Goal: Transaction & Acquisition: Purchase product/service

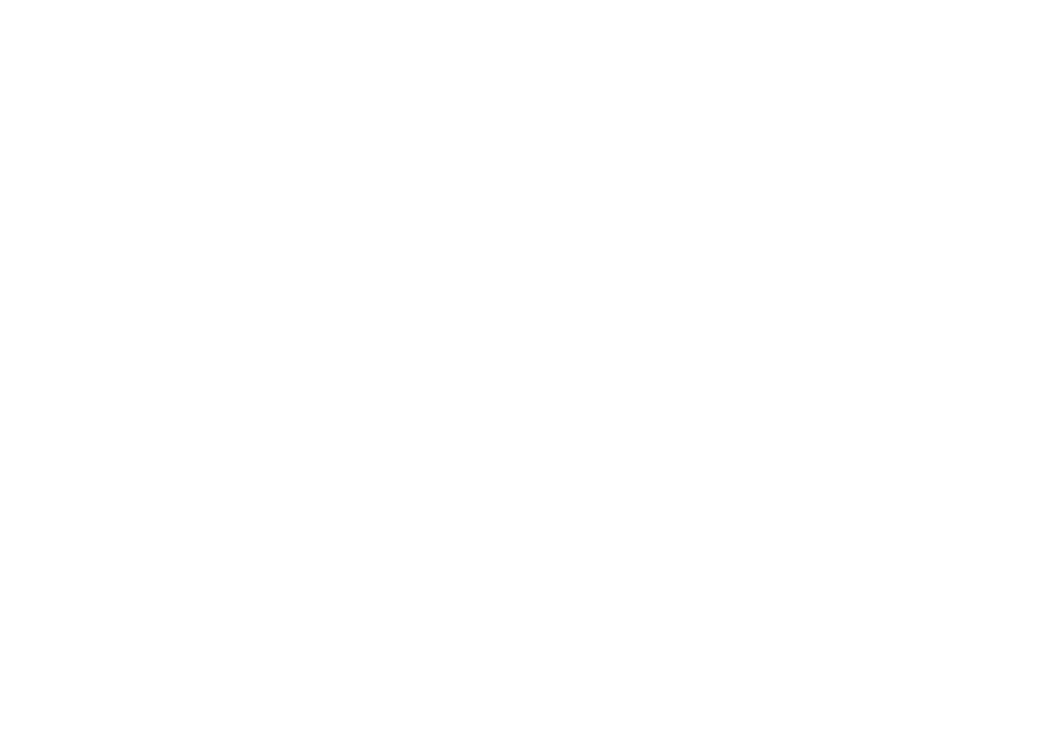
click at [425, 0] on html at bounding box center [518, 0] width 1037 height 0
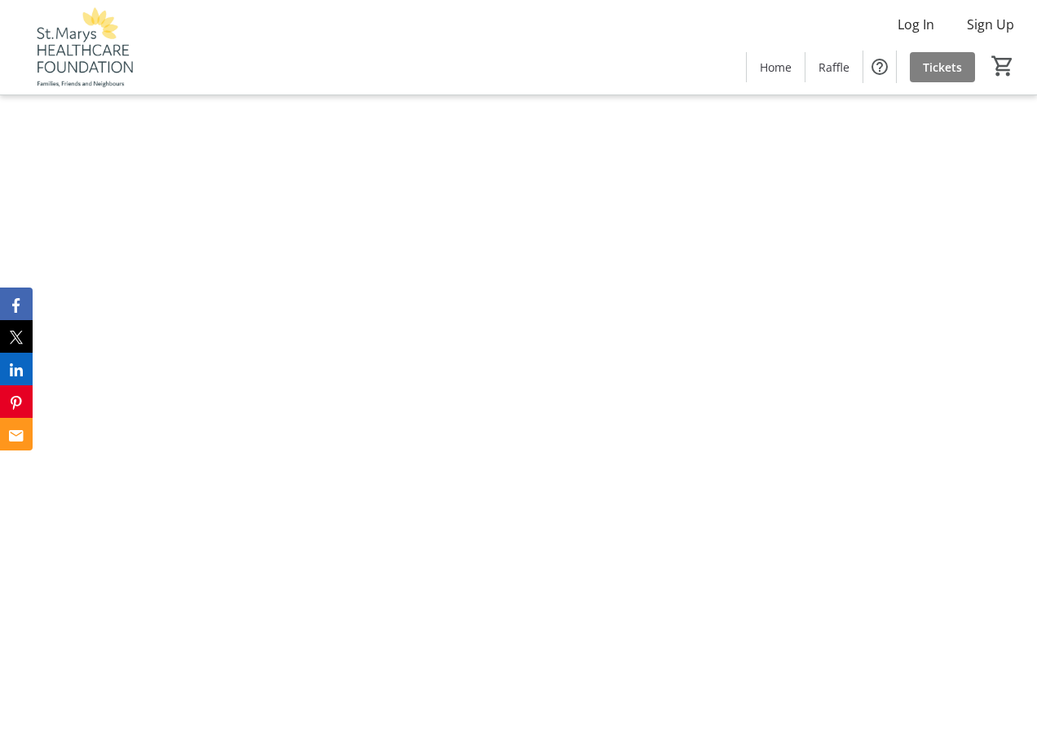
type input "1"
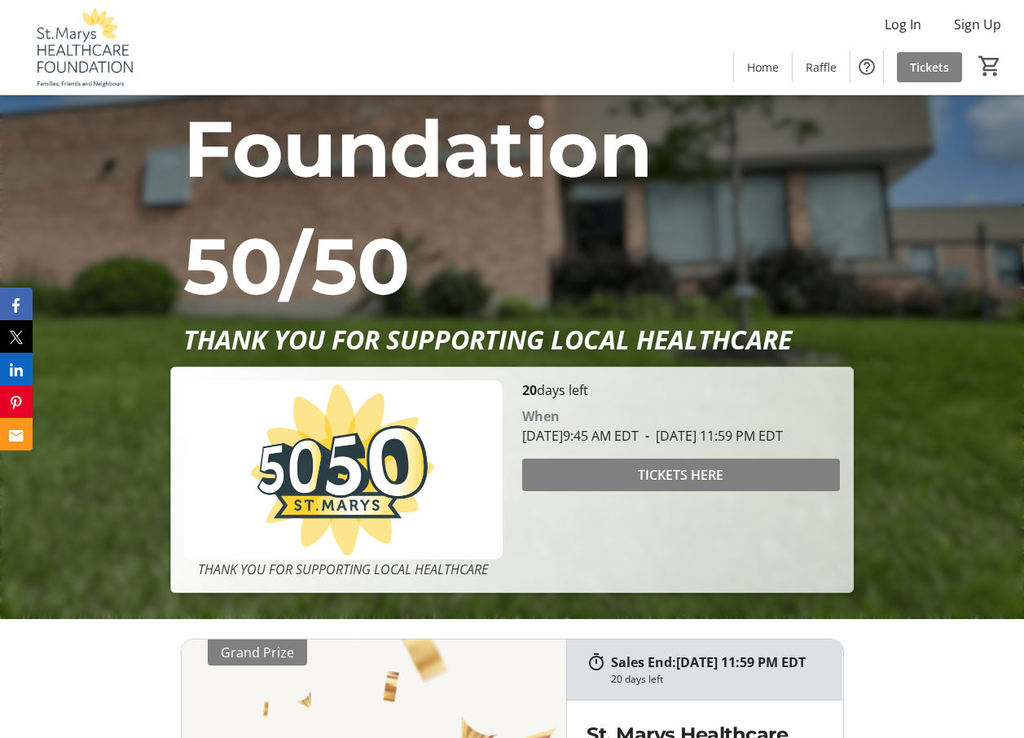
scroll to position [245, 0]
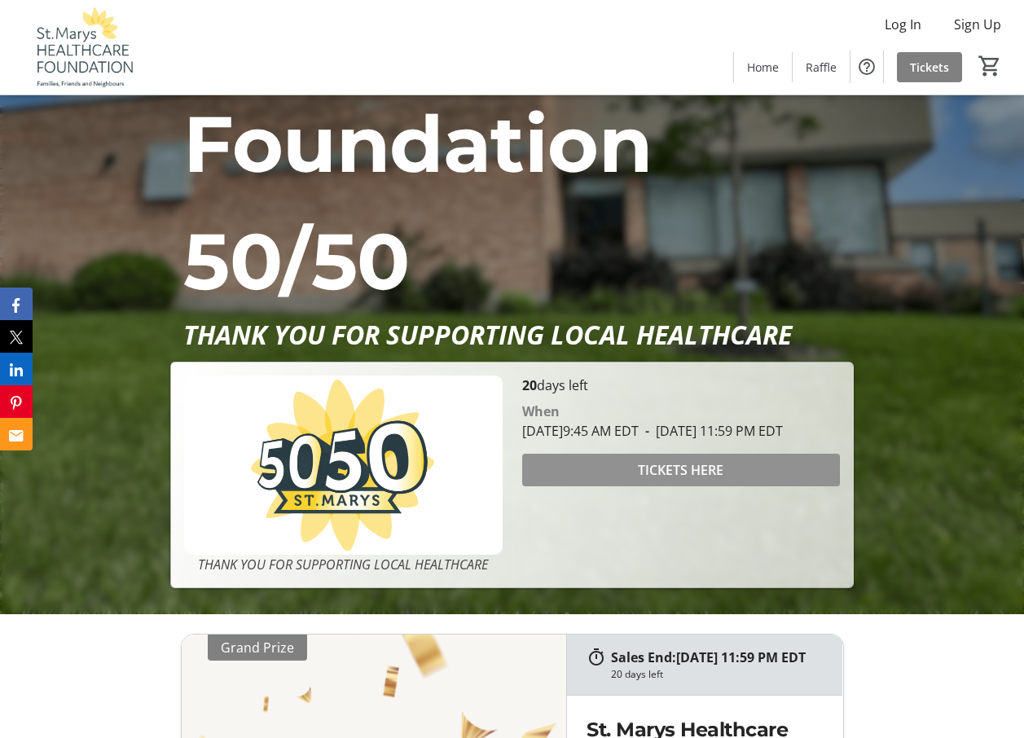
click at [634, 490] on span at bounding box center [681, 470] width 318 height 39
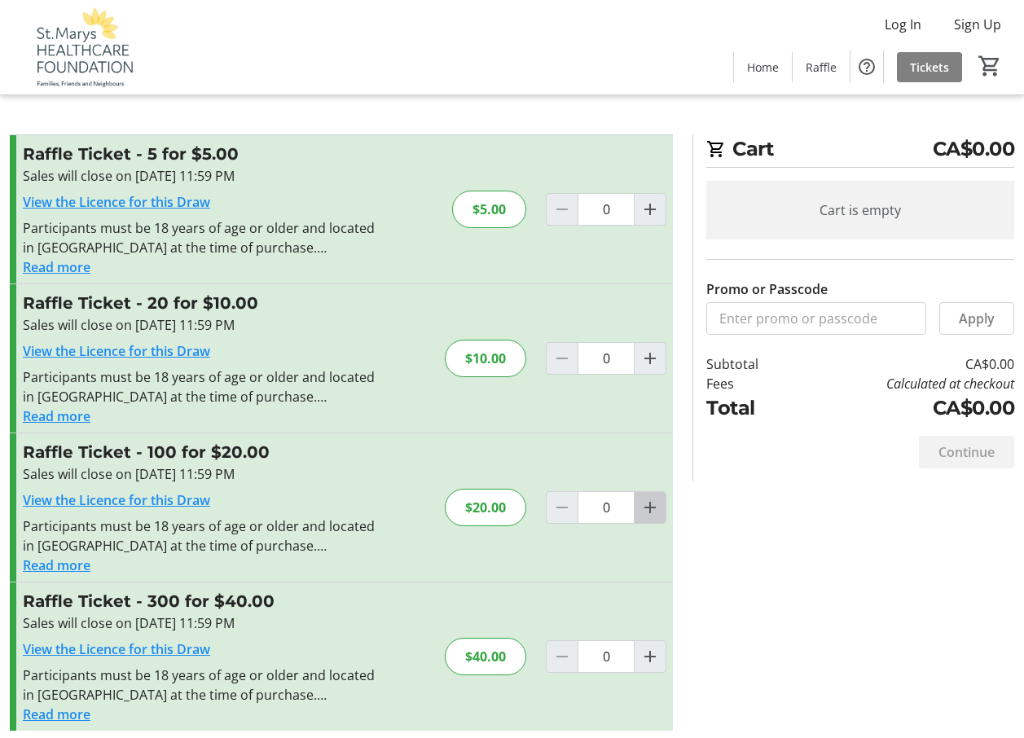
click at [650, 509] on mat-icon "Increment by one" at bounding box center [651, 508] width 20 height 20
type input "1"
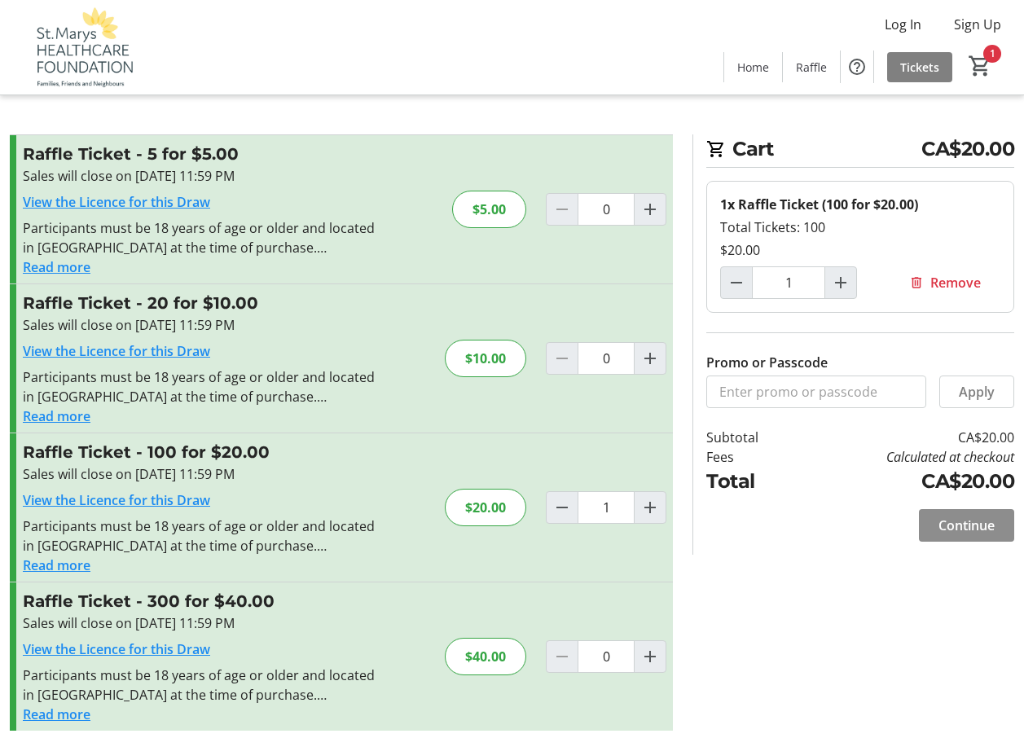
click at [964, 511] on span at bounding box center [966, 525] width 95 height 39
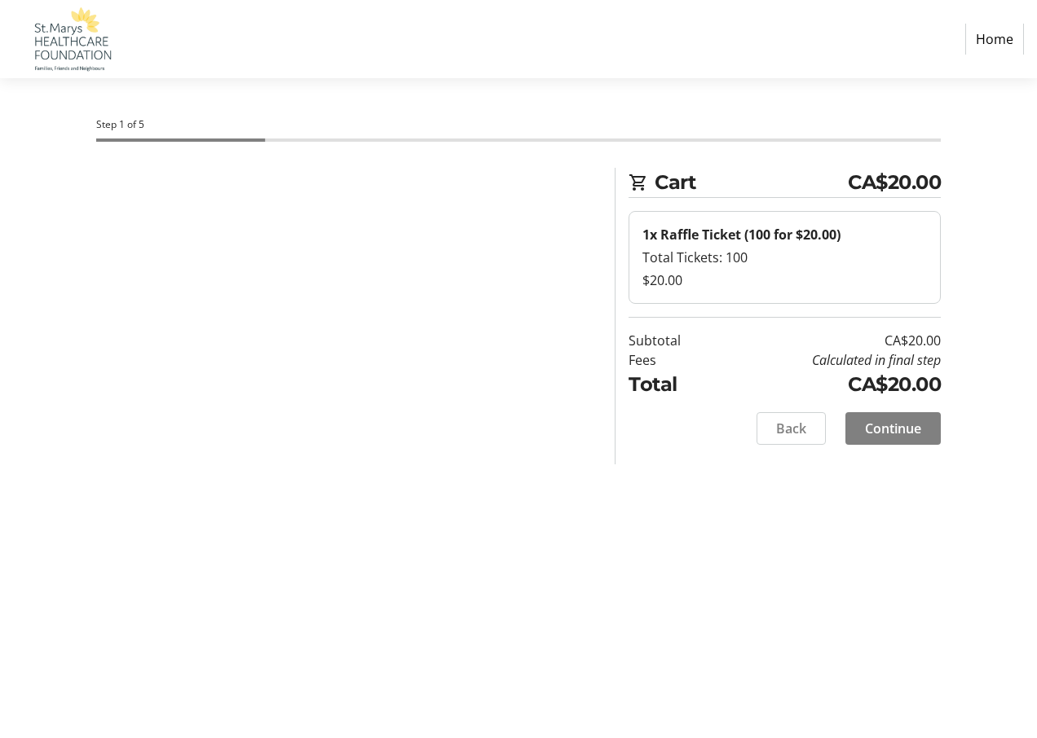
select select "CA"
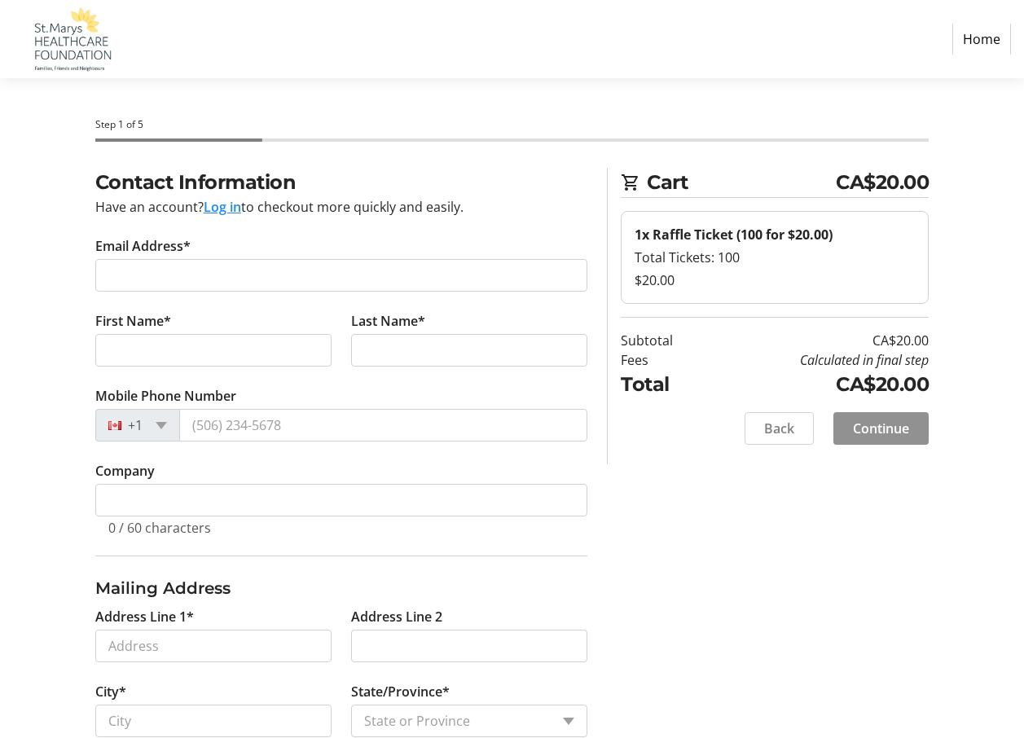
click at [879, 427] on span "Continue" at bounding box center [881, 429] width 56 height 20
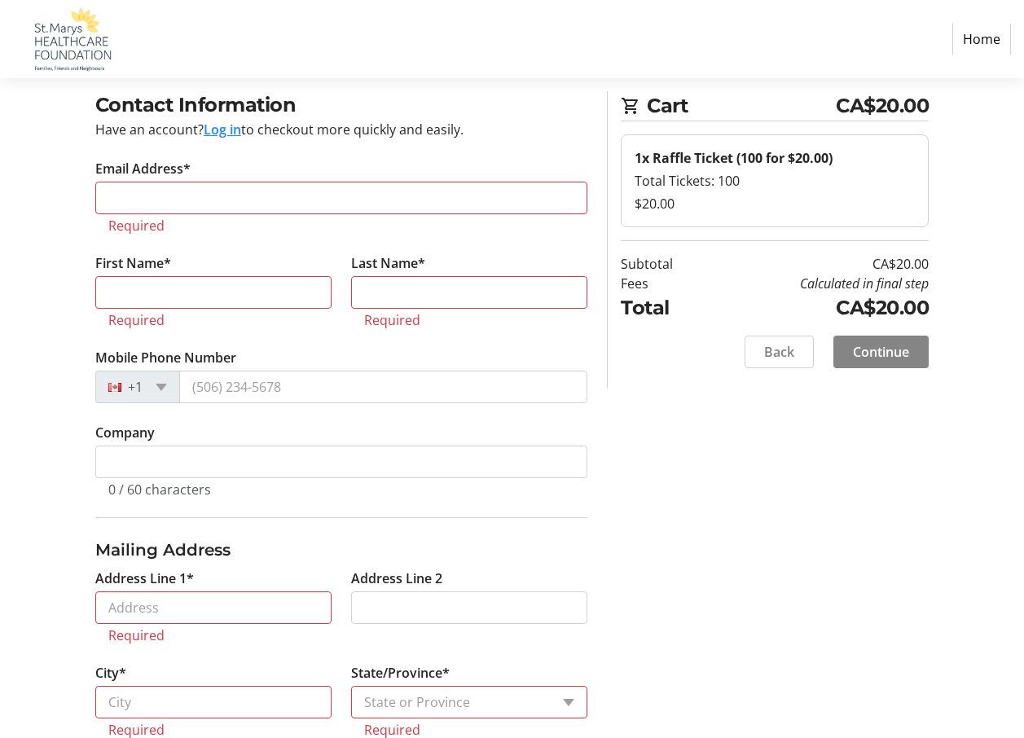
scroll to position [132, 0]
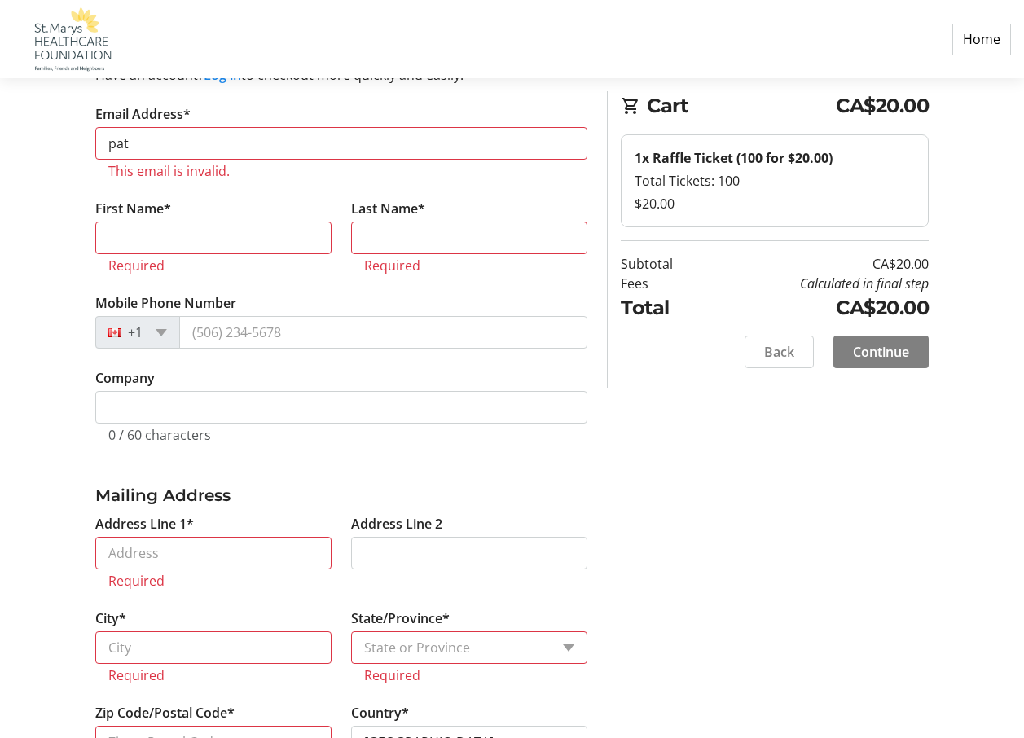
click at [76, 341] on div "Contact Information Have an account? Log in to checkout more quickly and easily…" at bounding box center [512, 536] width 1024 height 1001
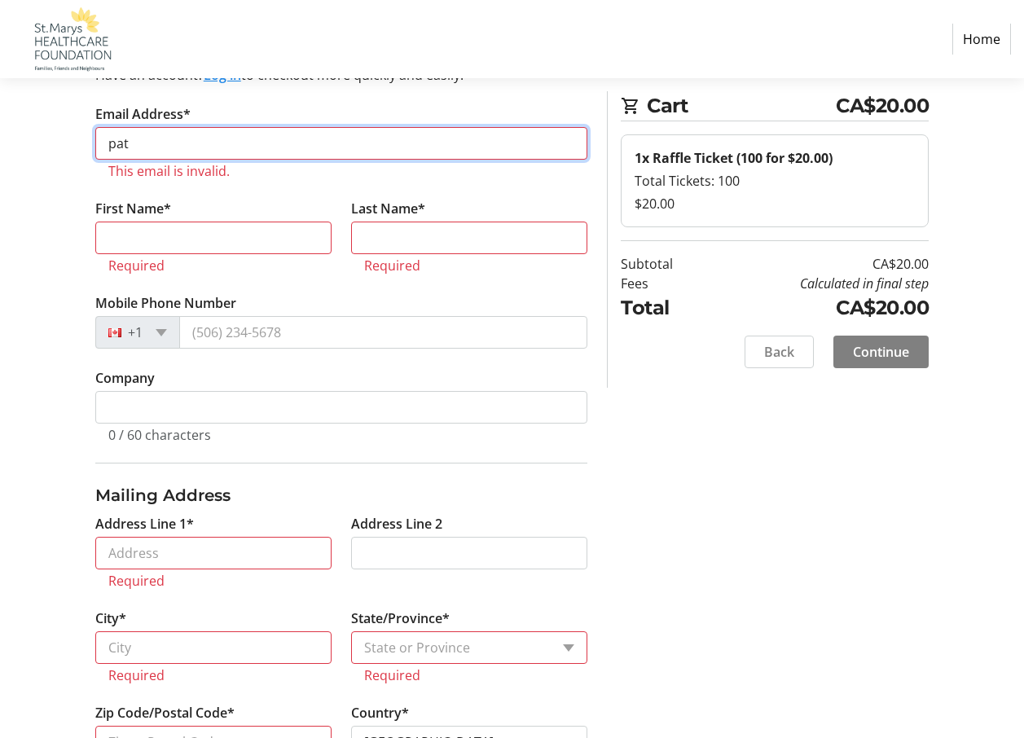
click at [151, 148] on input "pat" at bounding box center [341, 143] width 493 height 33
type input "patalchamp@quadro.net"
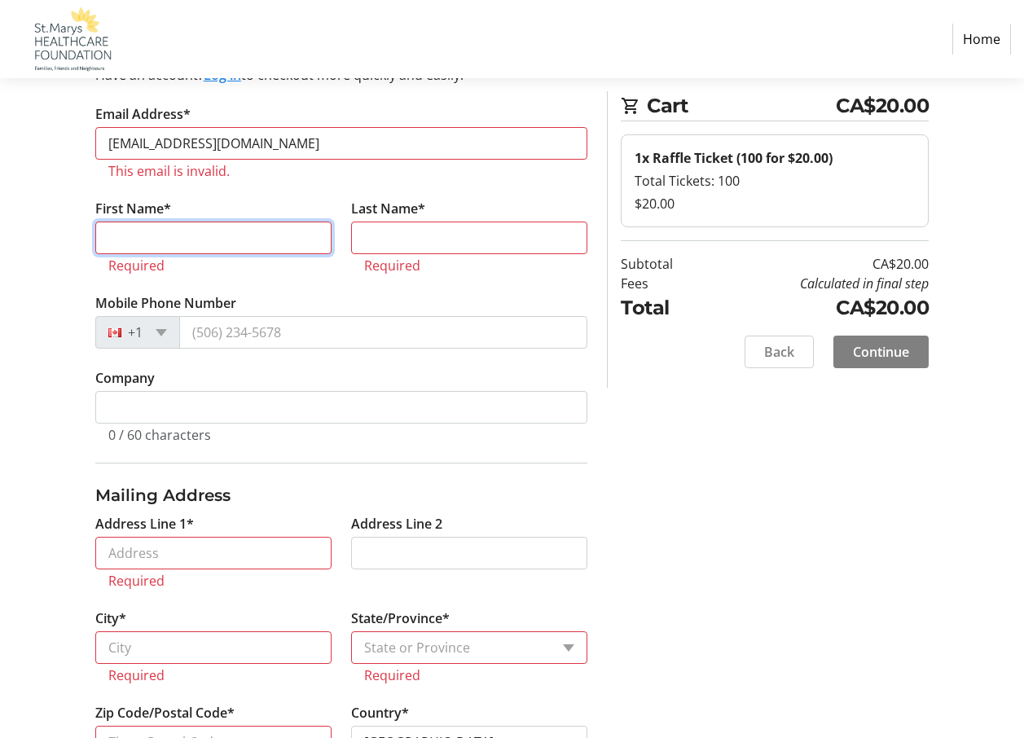
type input "Pat"
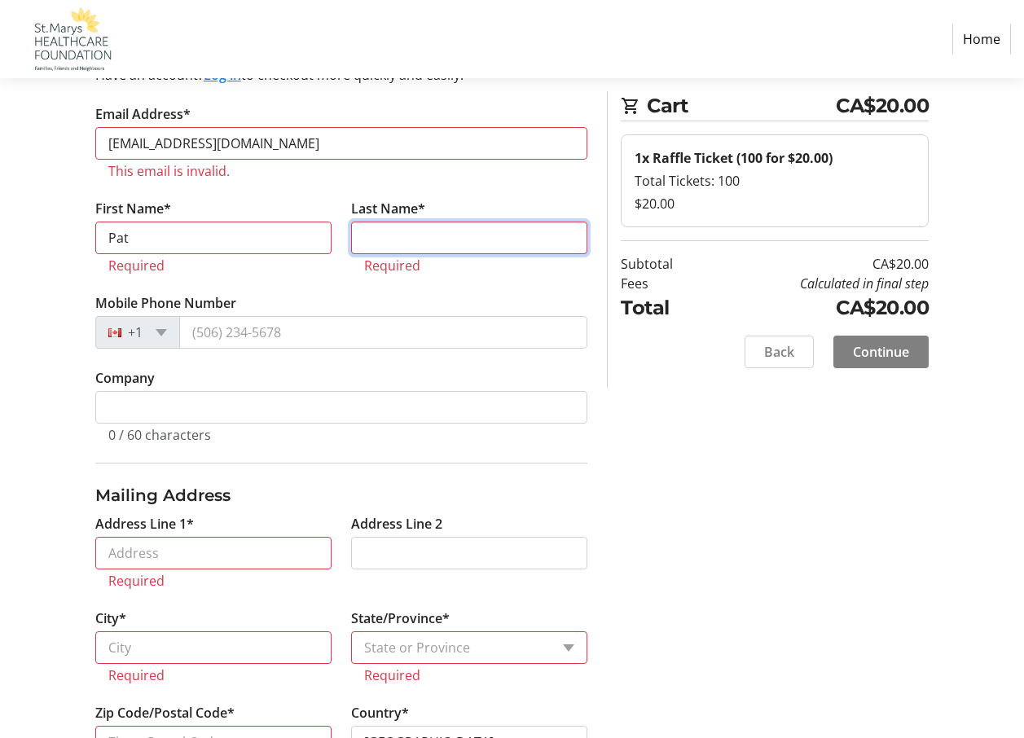
type input "Champion"
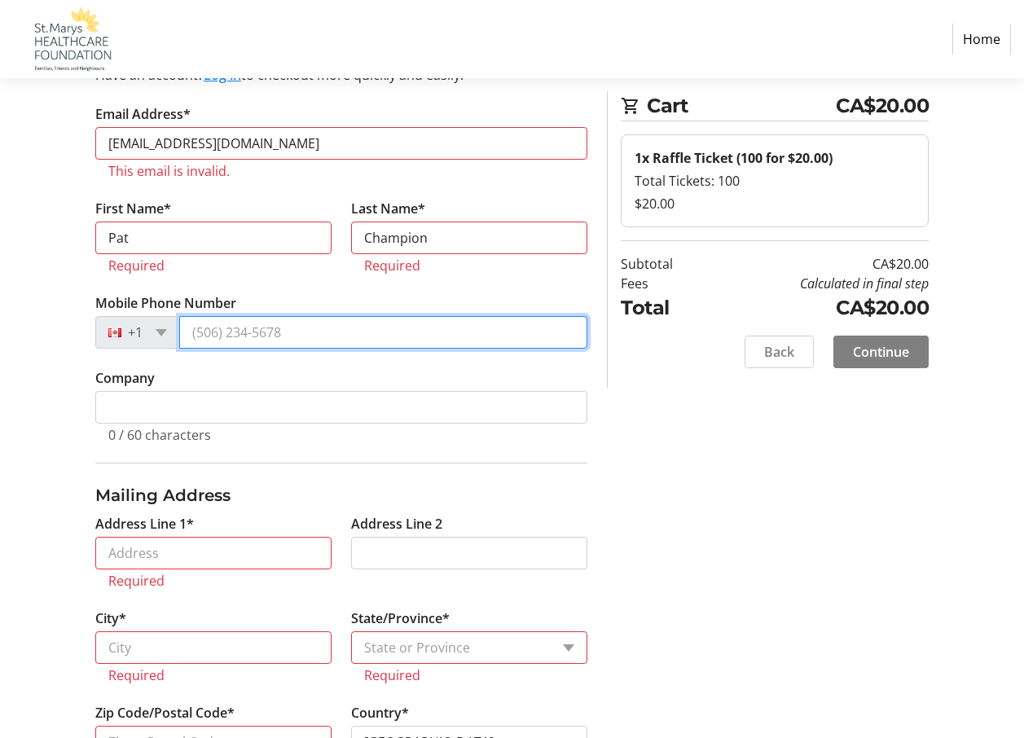
type input "(519) 284-1197"
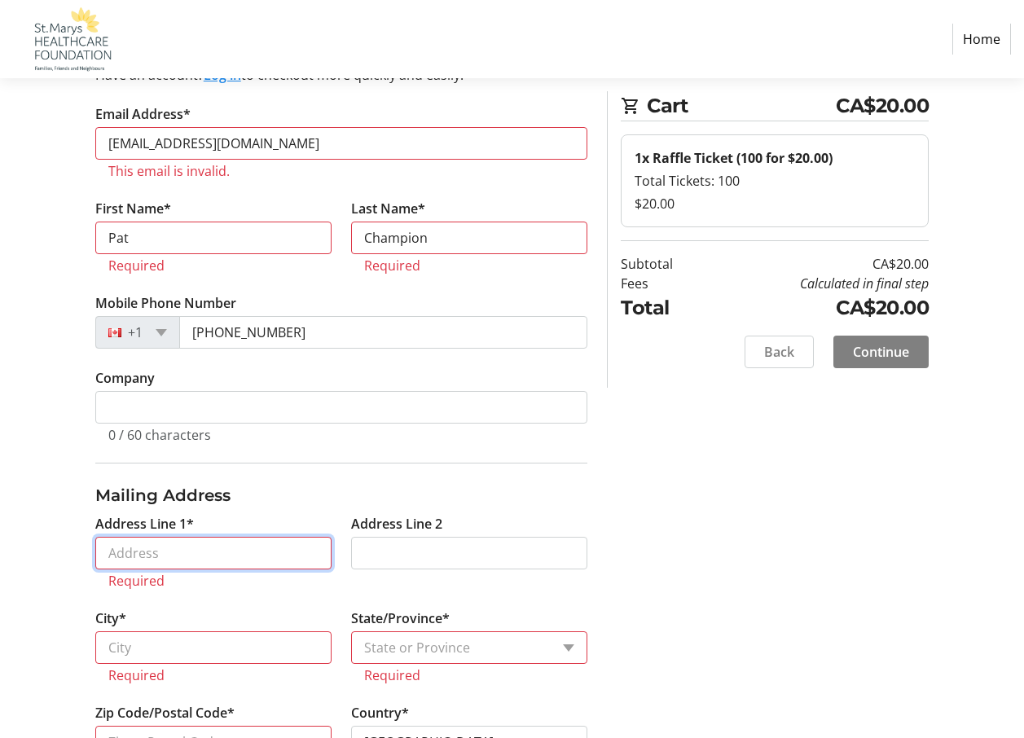
type input "19"
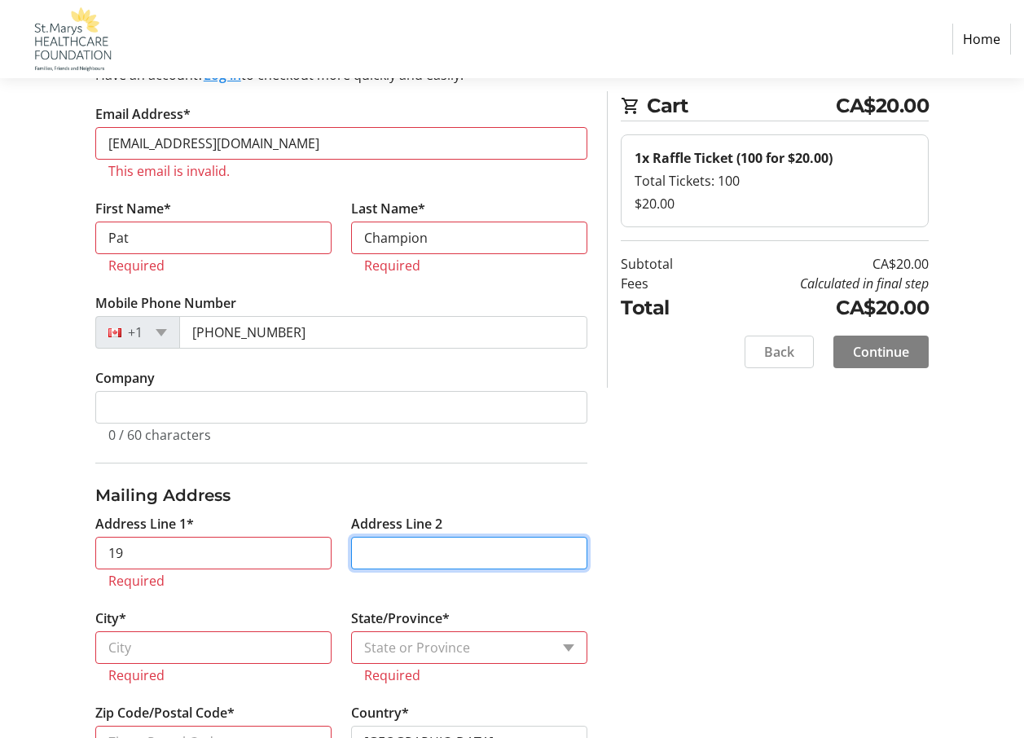
type input "p.o. box 1046"
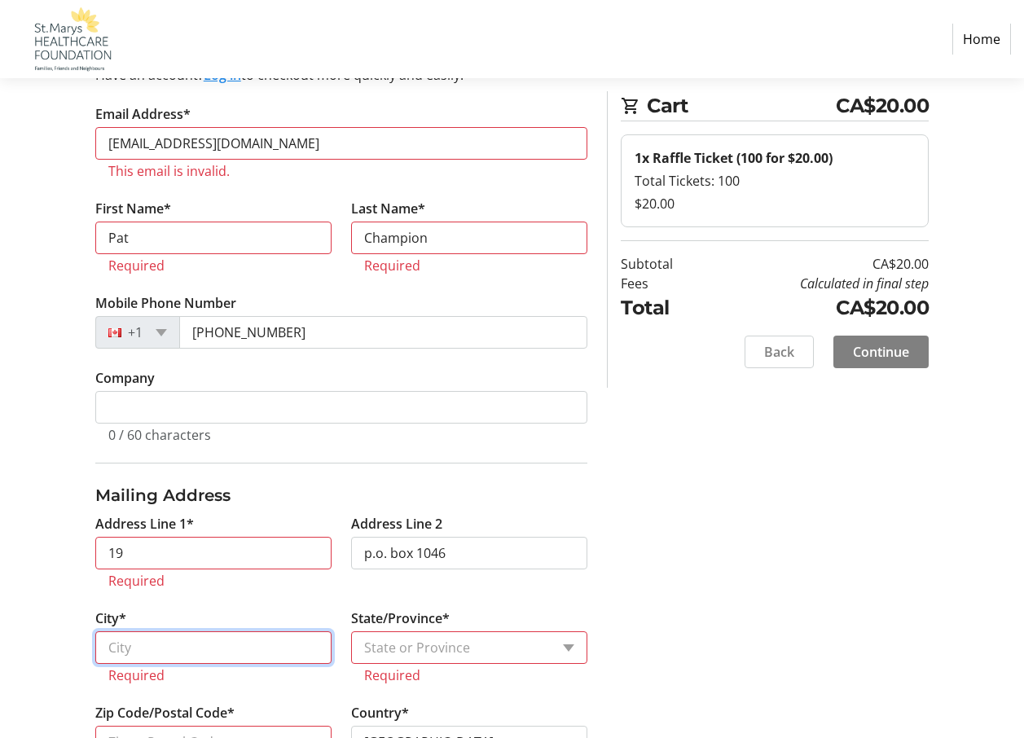
type input "St"
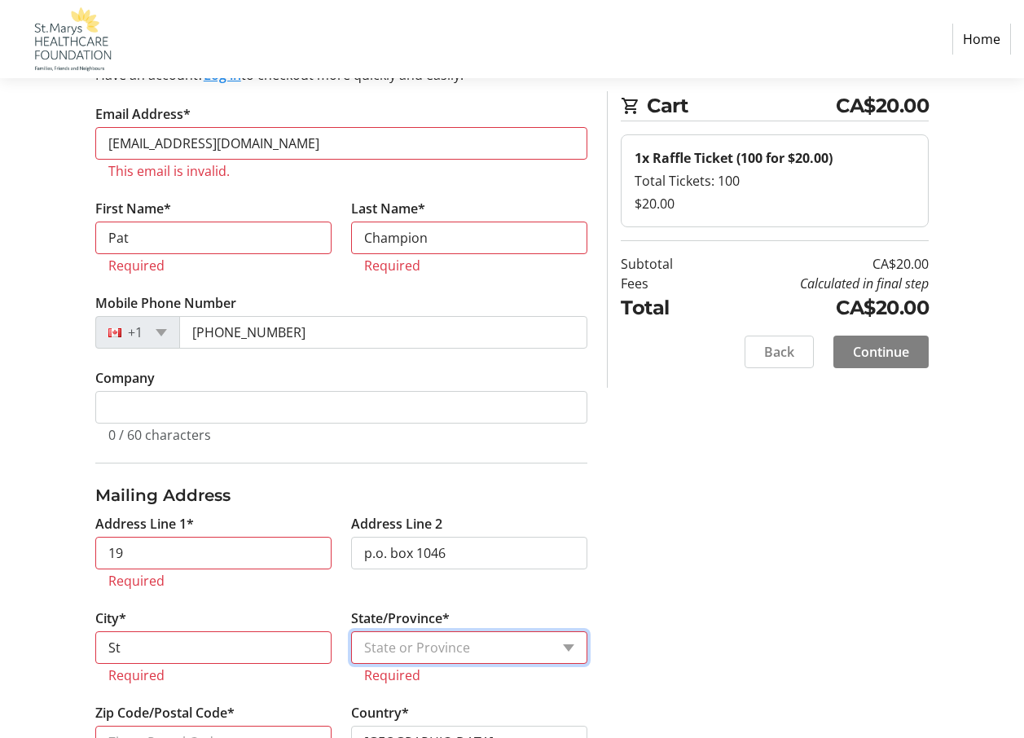
select select "ON"
type input "N4X1B7"
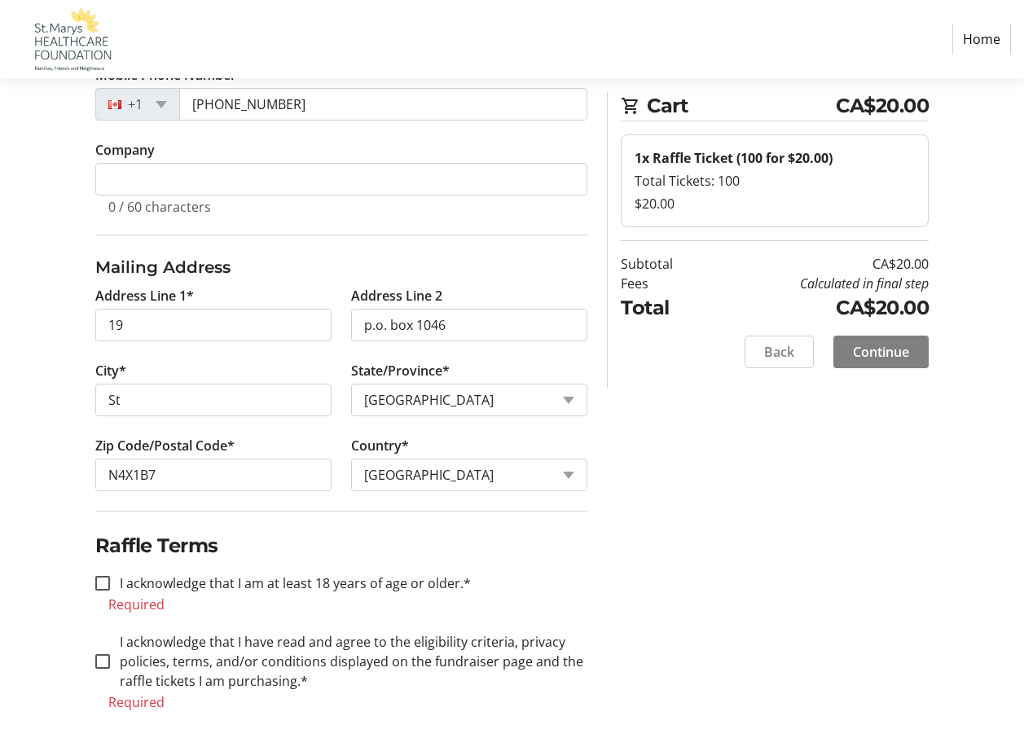
scroll to position [333, 0]
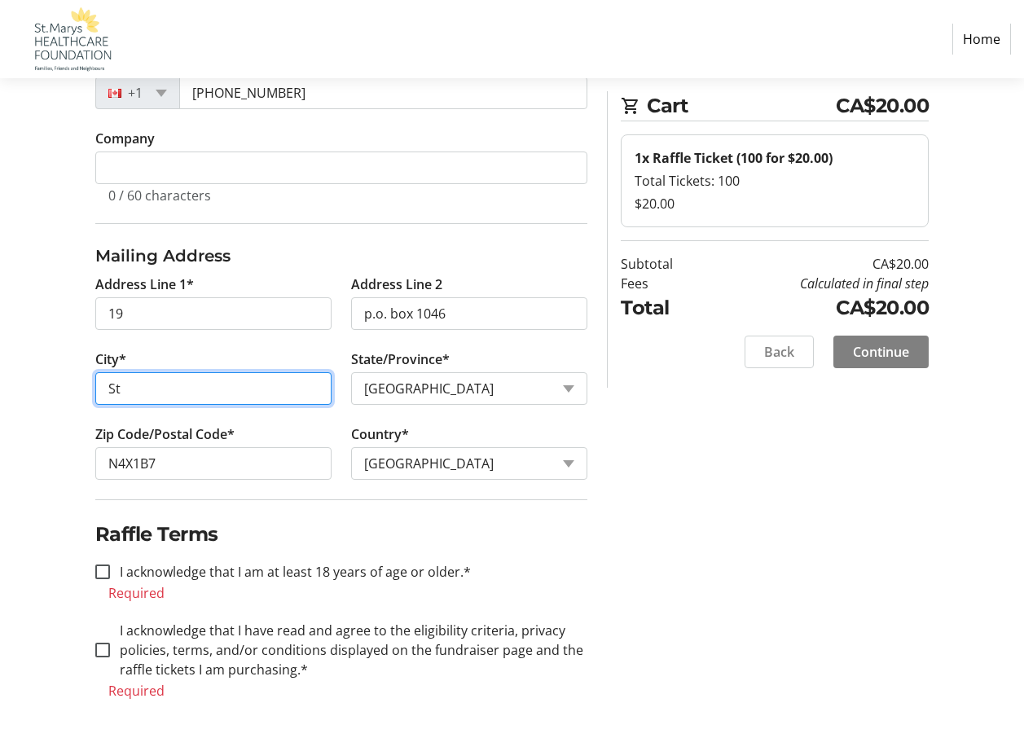
click at [143, 386] on input "St" at bounding box center [213, 388] width 236 height 33
type input "St.Marys"
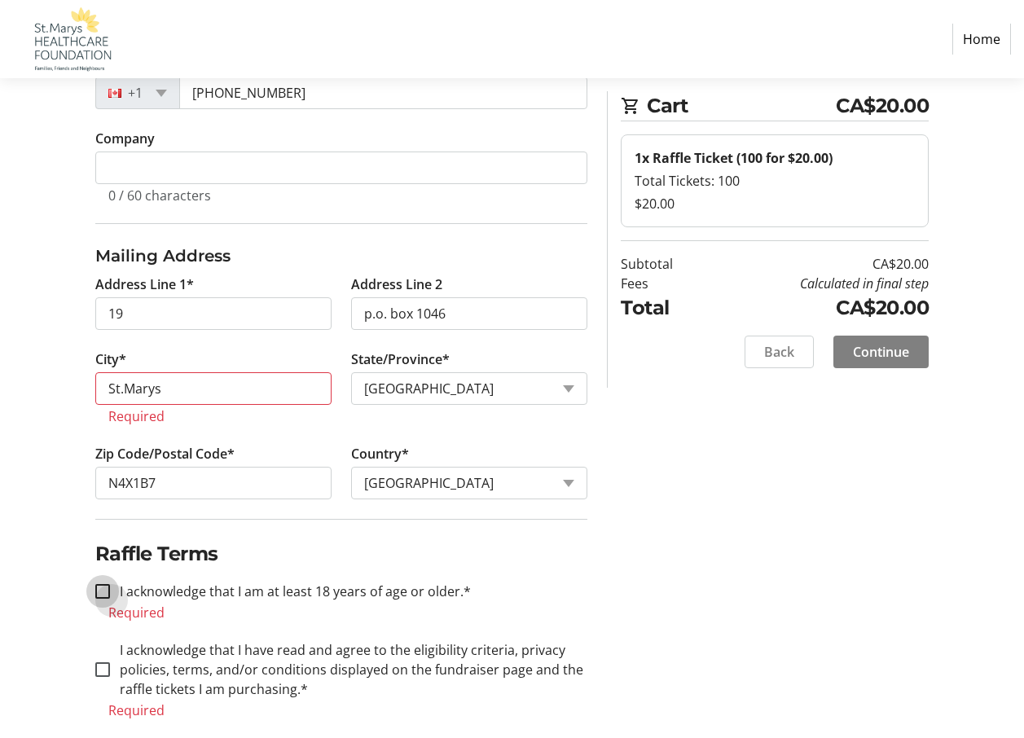
click at [99, 589] on input "I acknowledge that I am at least 18 years of age or older.*" at bounding box center [102, 591] width 15 height 15
checkbox input "true"
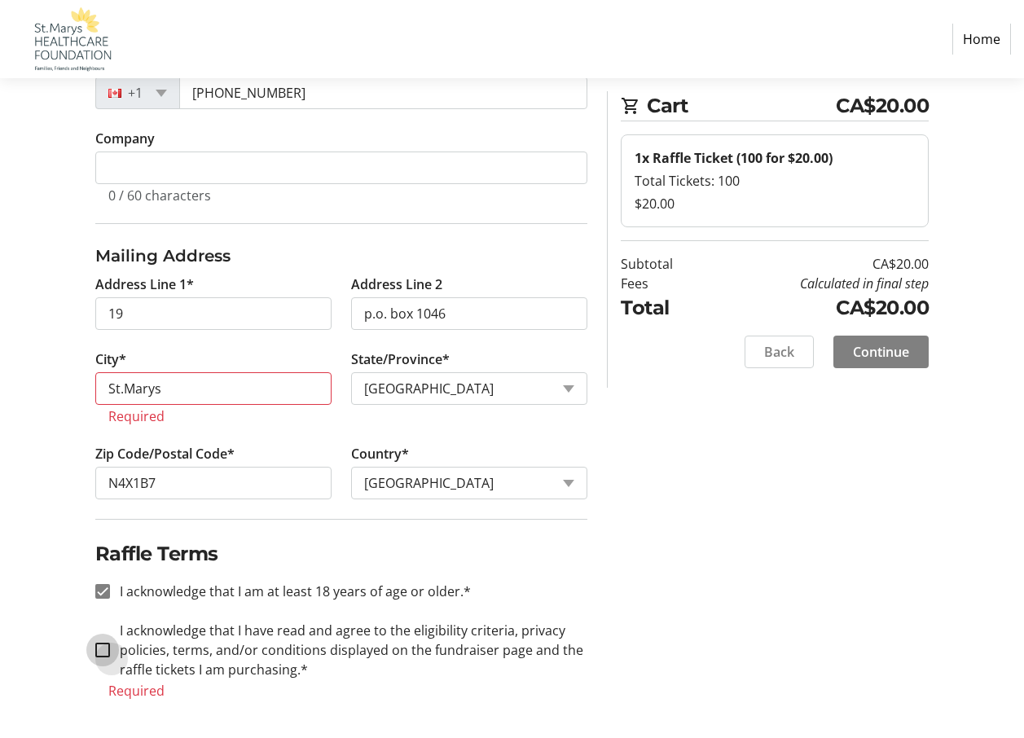
click at [106, 651] on input "I acknowledge that I have read and agree to the eligibility criteria, privacy p…" at bounding box center [102, 650] width 15 height 15
checkbox input "true"
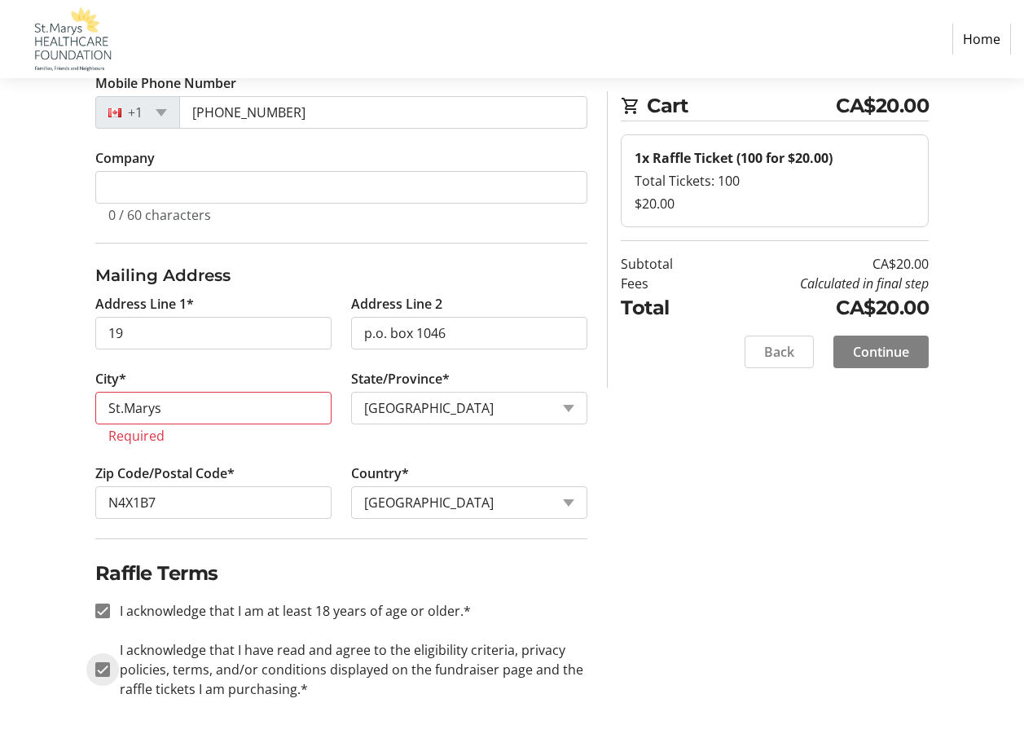
scroll to position [313, 0]
click at [896, 350] on span "Continue" at bounding box center [881, 352] width 56 height 20
click at [193, 412] on input "St.Marys" at bounding box center [213, 408] width 236 height 33
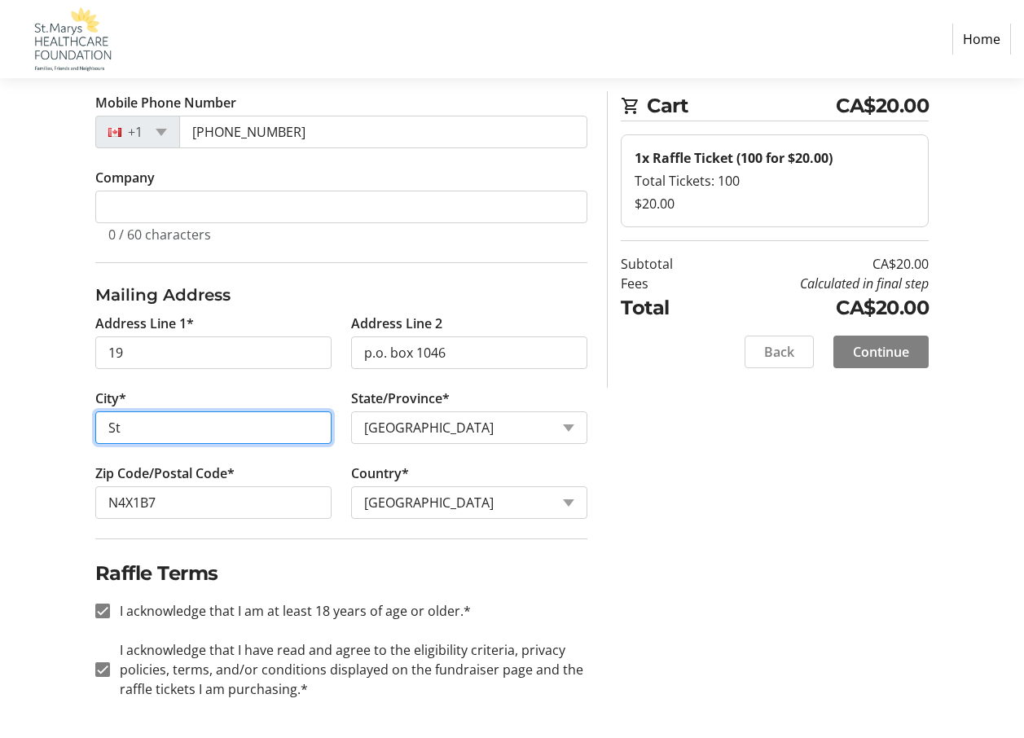
type input "S"
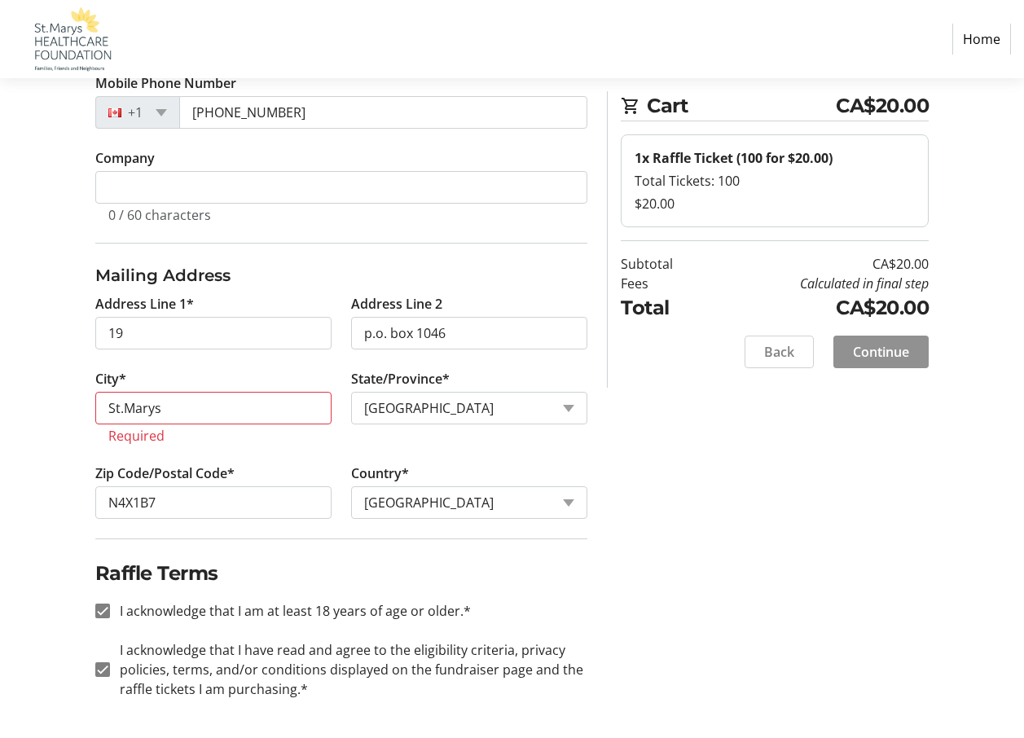
click at [844, 356] on span at bounding box center [881, 352] width 95 height 39
click at [171, 412] on input "St.Marys" at bounding box center [213, 408] width 236 height 33
click at [891, 350] on span "Continue" at bounding box center [881, 352] width 56 height 20
click at [261, 408] on input "St.Marys" at bounding box center [213, 408] width 236 height 33
click at [887, 345] on span "Continue" at bounding box center [881, 352] width 56 height 20
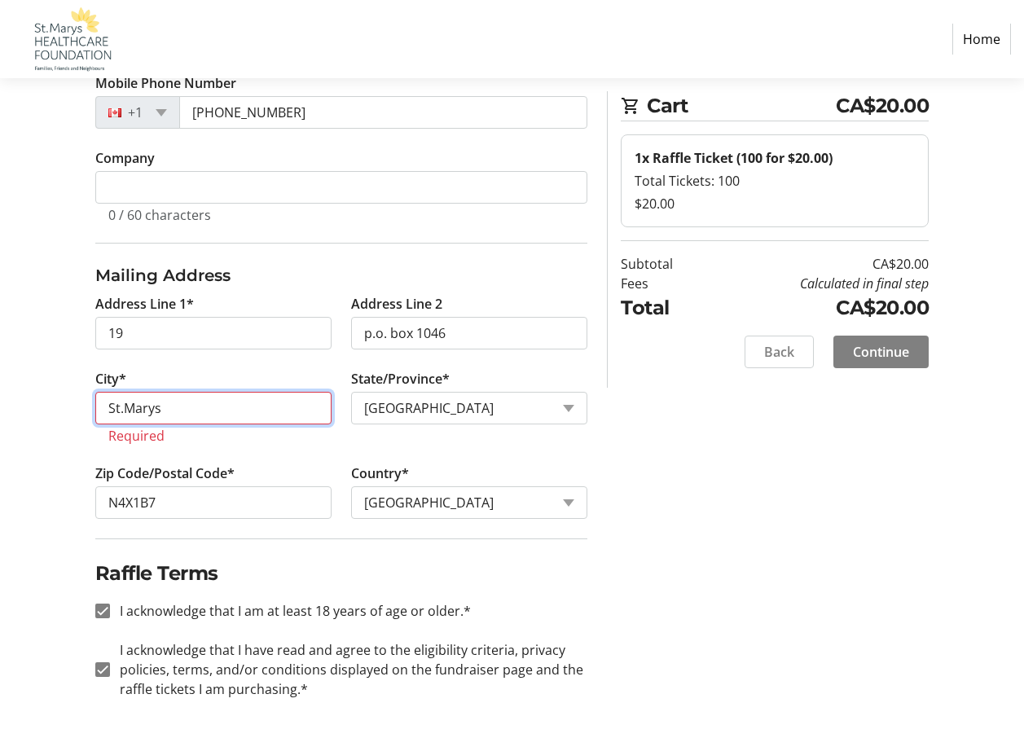
click at [223, 413] on input "St.Marys" at bounding box center [213, 408] width 236 height 33
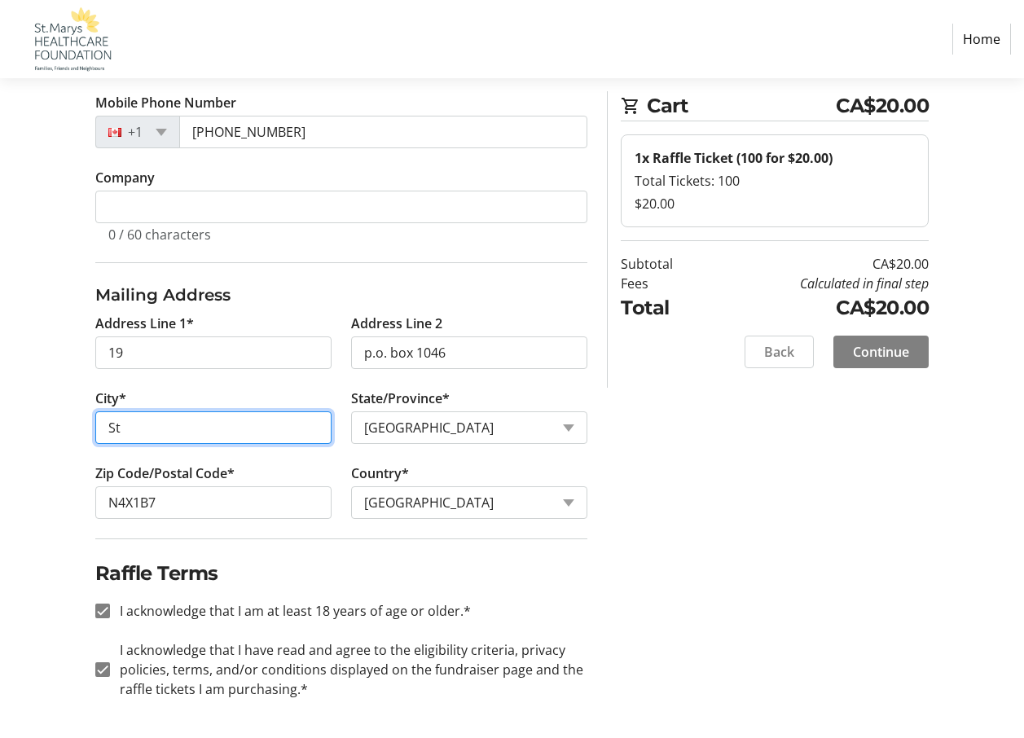
type input "S"
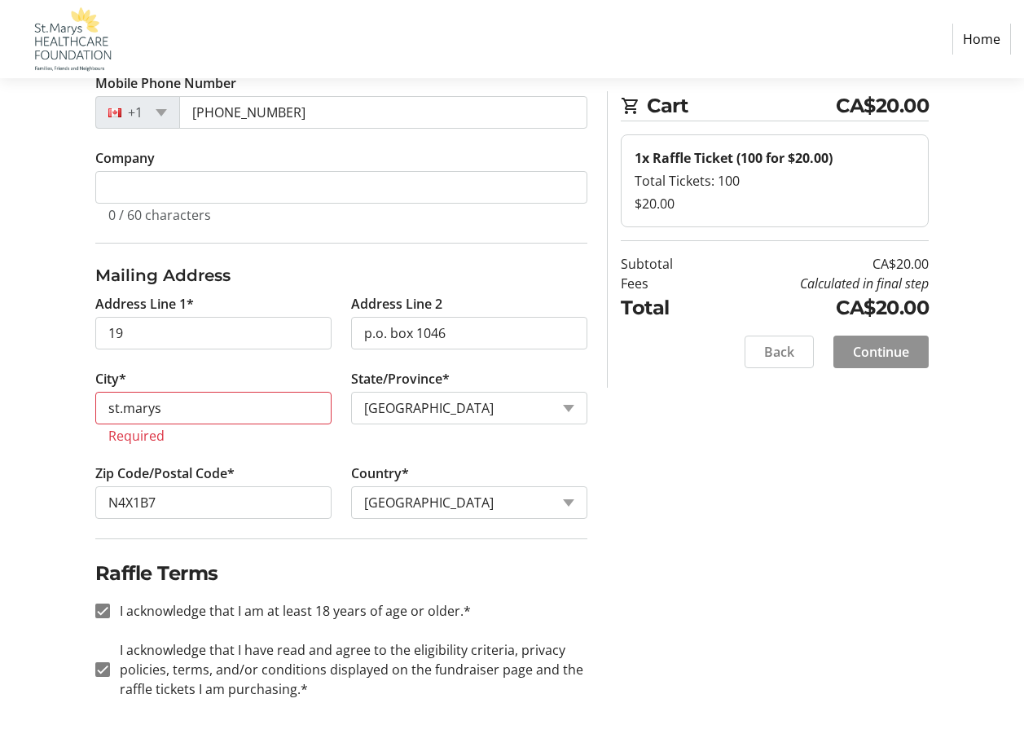
click at [878, 356] on span "Continue" at bounding box center [881, 352] width 56 height 20
click at [238, 409] on input "st.marys" at bounding box center [213, 408] width 236 height 33
type input "St.Marys"
click at [876, 346] on span "Continue" at bounding box center [881, 352] width 56 height 20
click at [976, 37] on link "Home" at bounding box center [982, 39] width 59 height 31
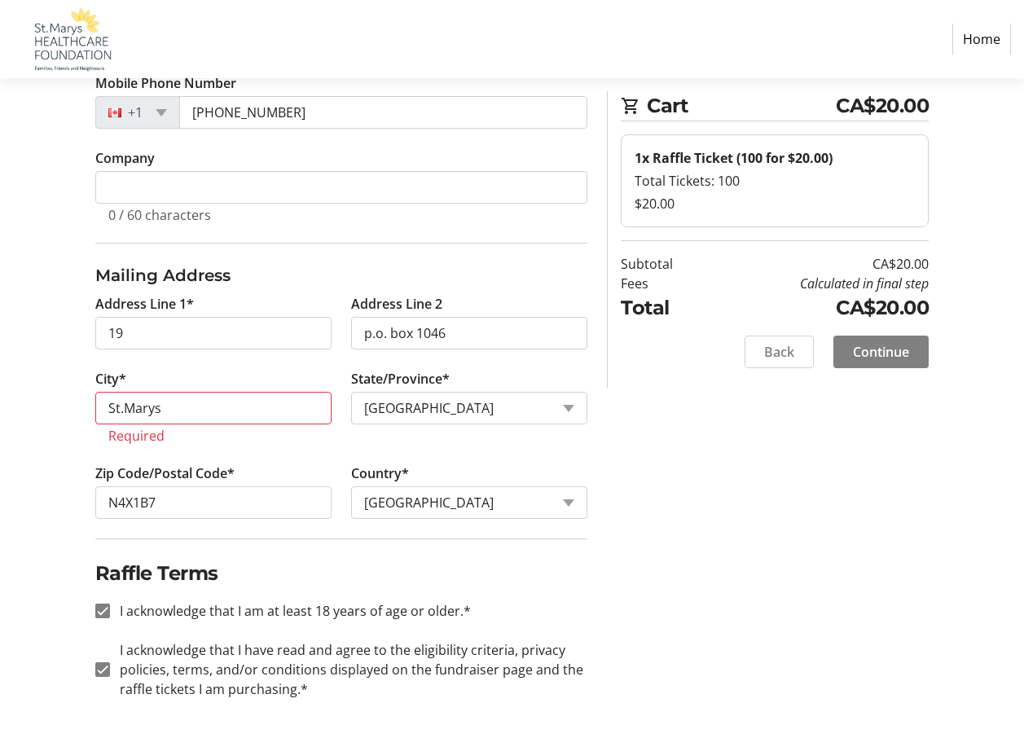
scroll to position [0, 0]
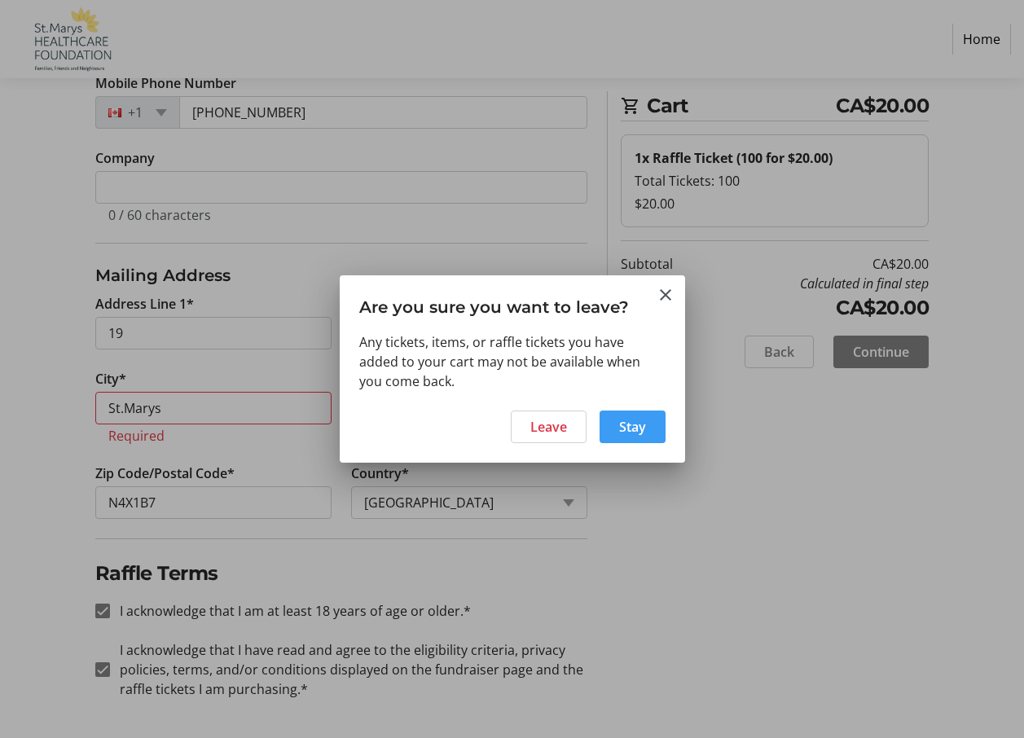
click at [620, 428] on span "Stay" at bounding box center [632, 427] width 27 height 20
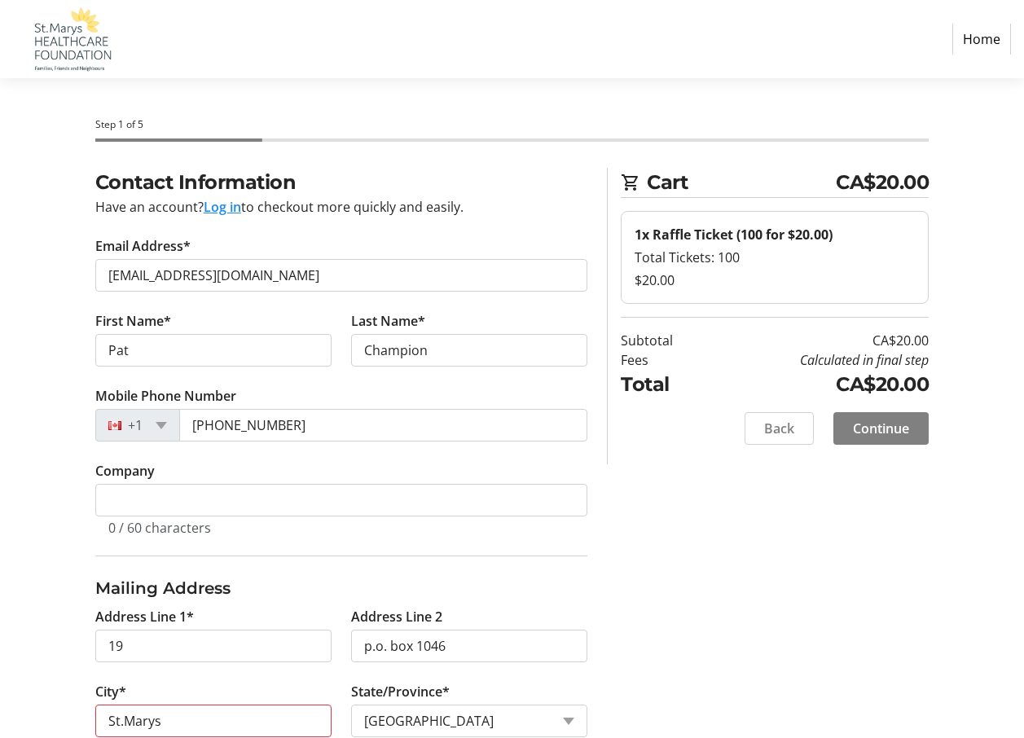
scroll to position [313, 0]
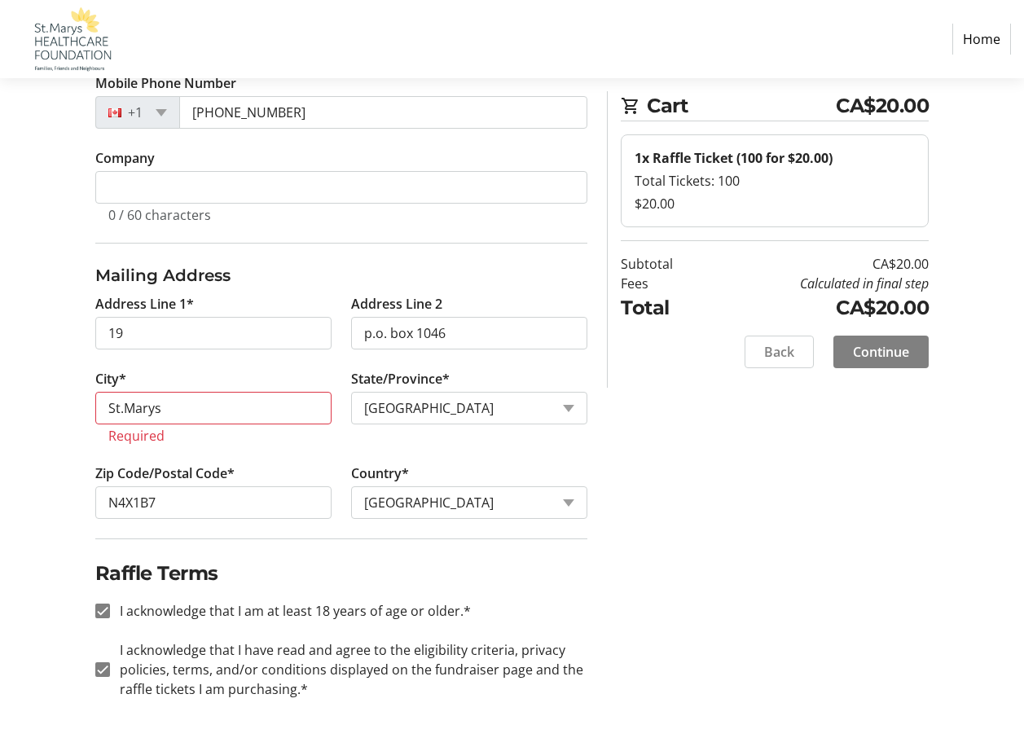
click at [978, 37] on link "Home" at bounding box center [982, 39] width 59 height 31
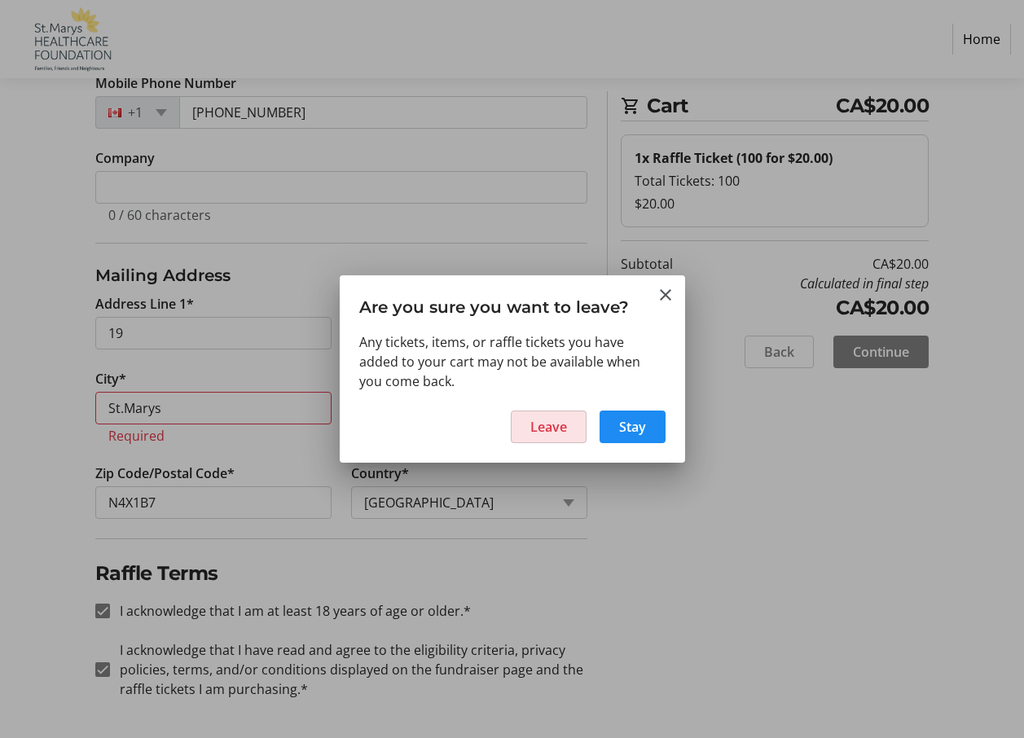
click at [558, 424] on span "Leave" at bounding box center [549, 427] width 37 height 20
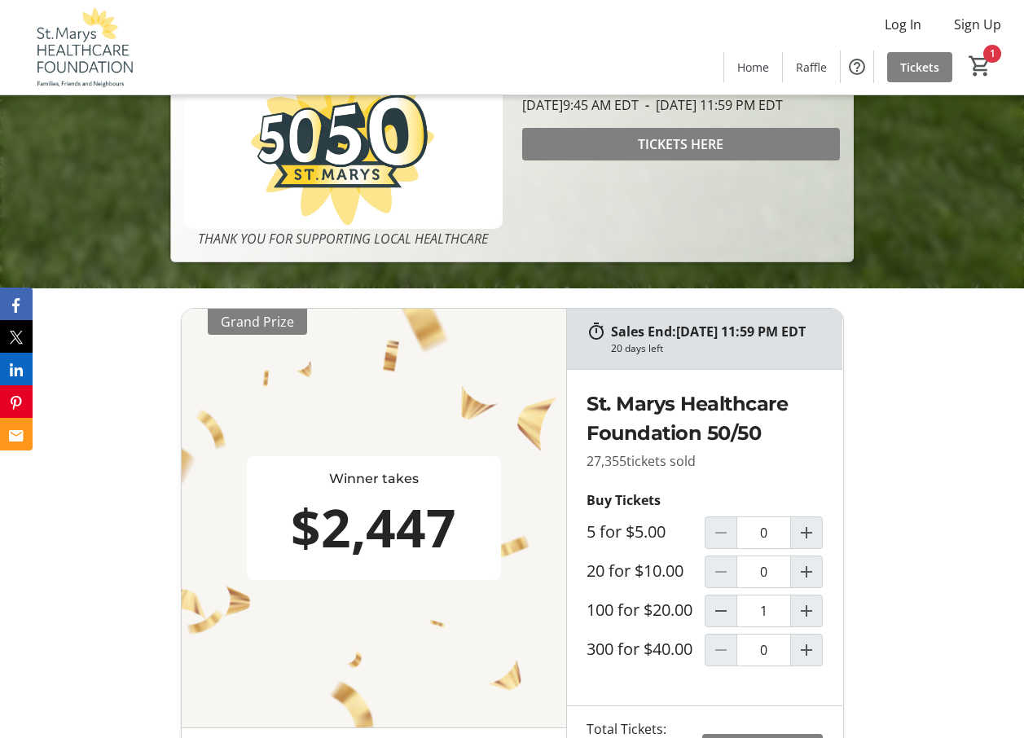
scroll to position [652, 0]
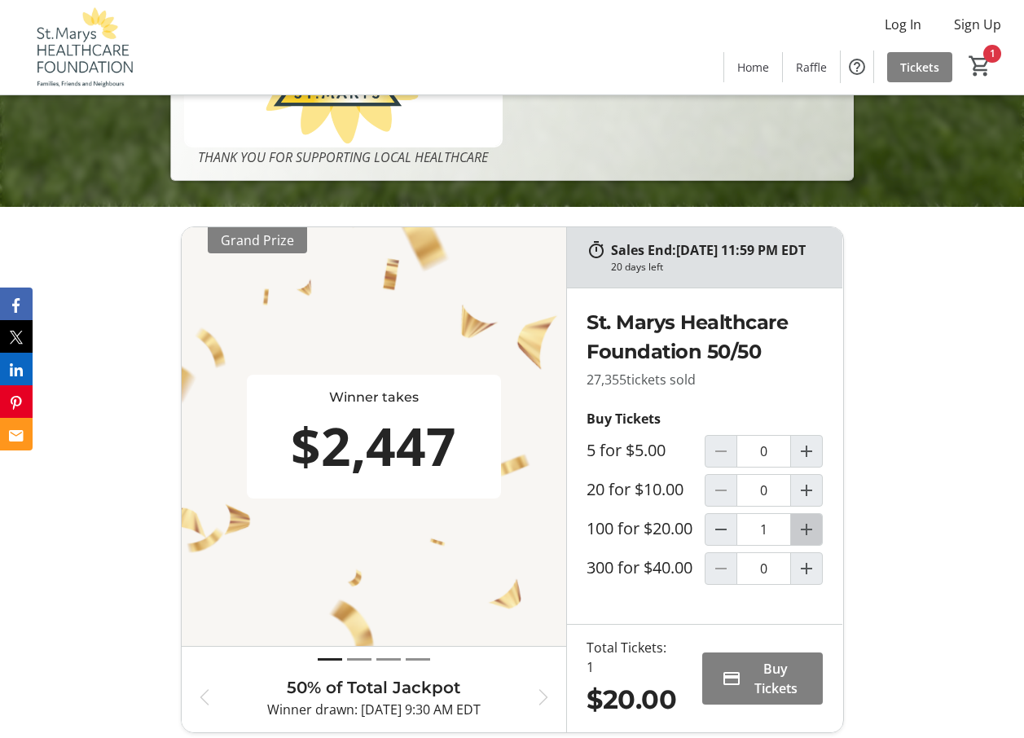
click at [812, 540] on mat-icon "Increment by one" at bounding box center [807, 530] width 20 height 20
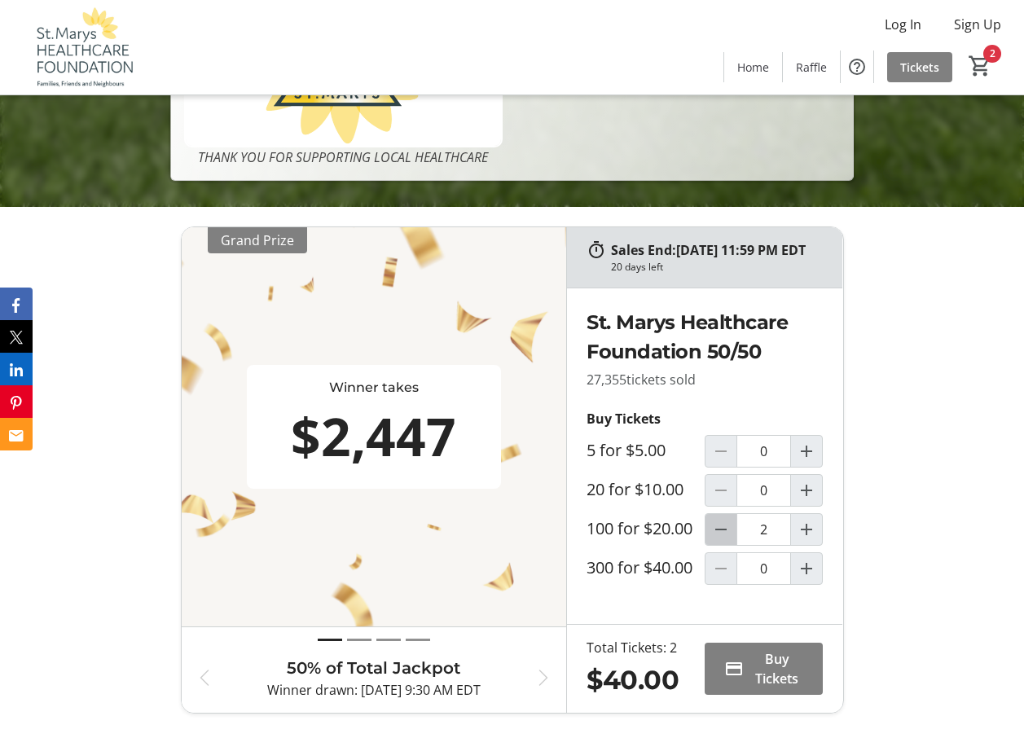
click at [714, 540] on mat-icon "Decrement by one" at bounding box center [722, 530] width 20 height 20
type input "1"
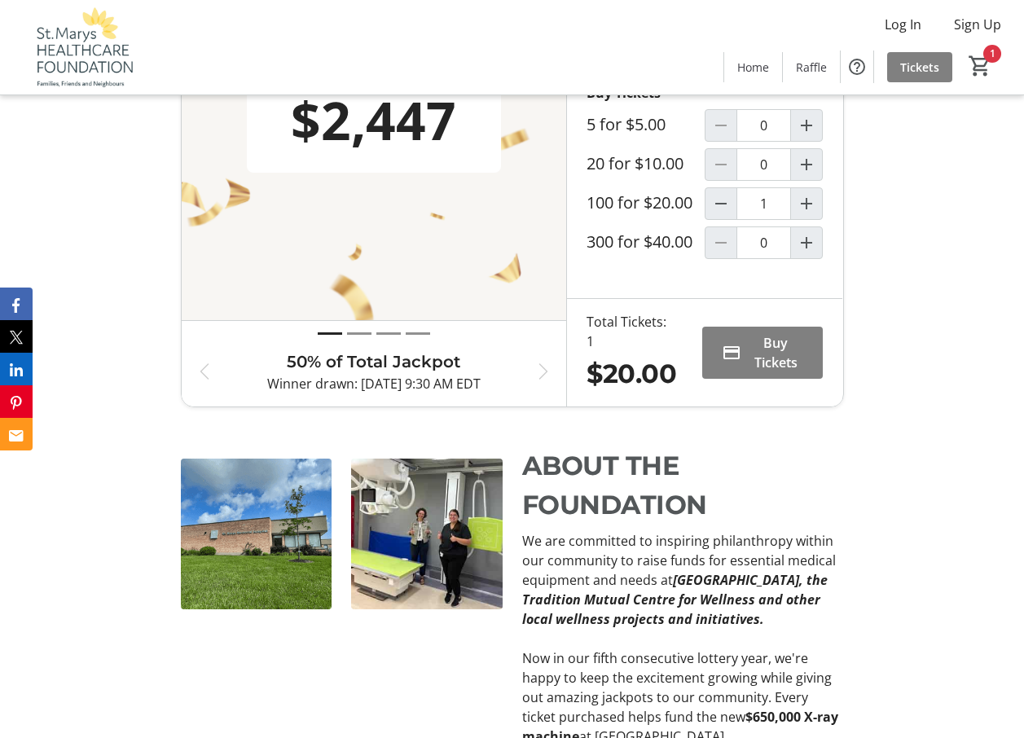
scroll to position [1060, 0]
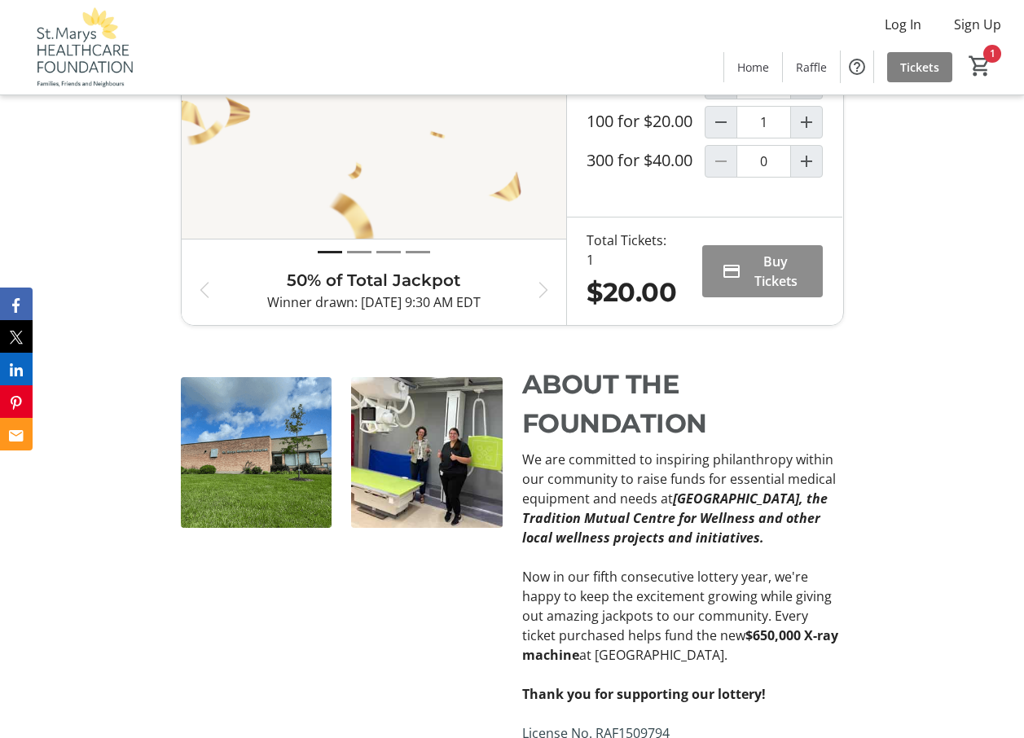
click at [780, 289] on span "Buy Tickets" at bounding box center [775, 271] width 55 height 39
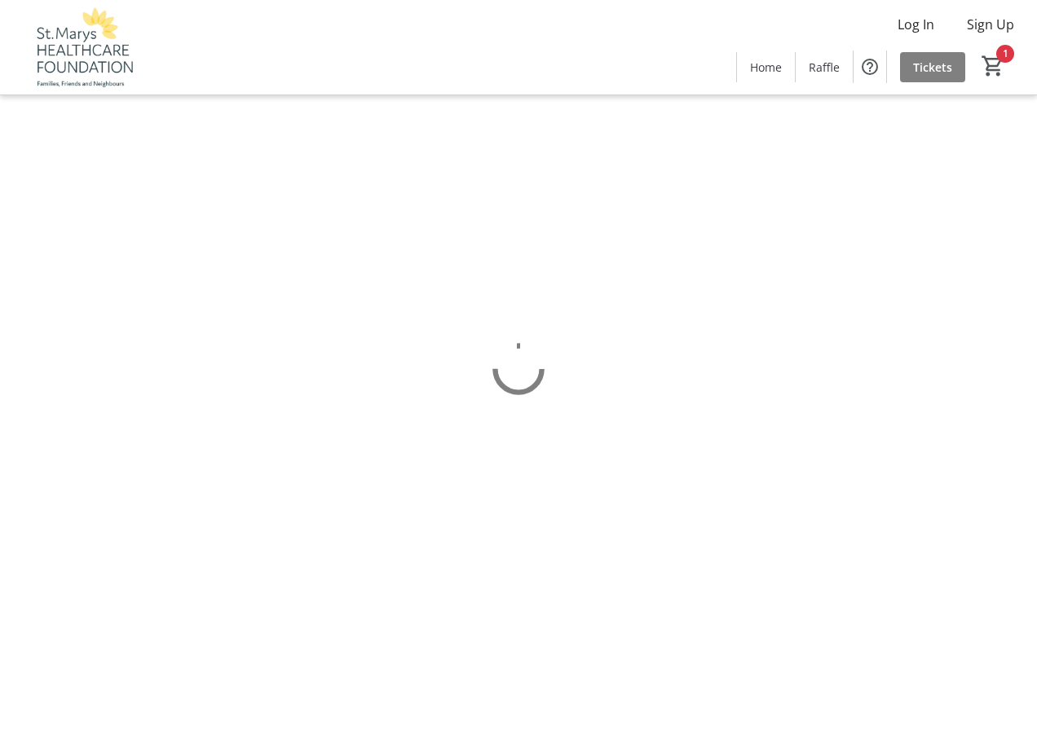
select select "CA"
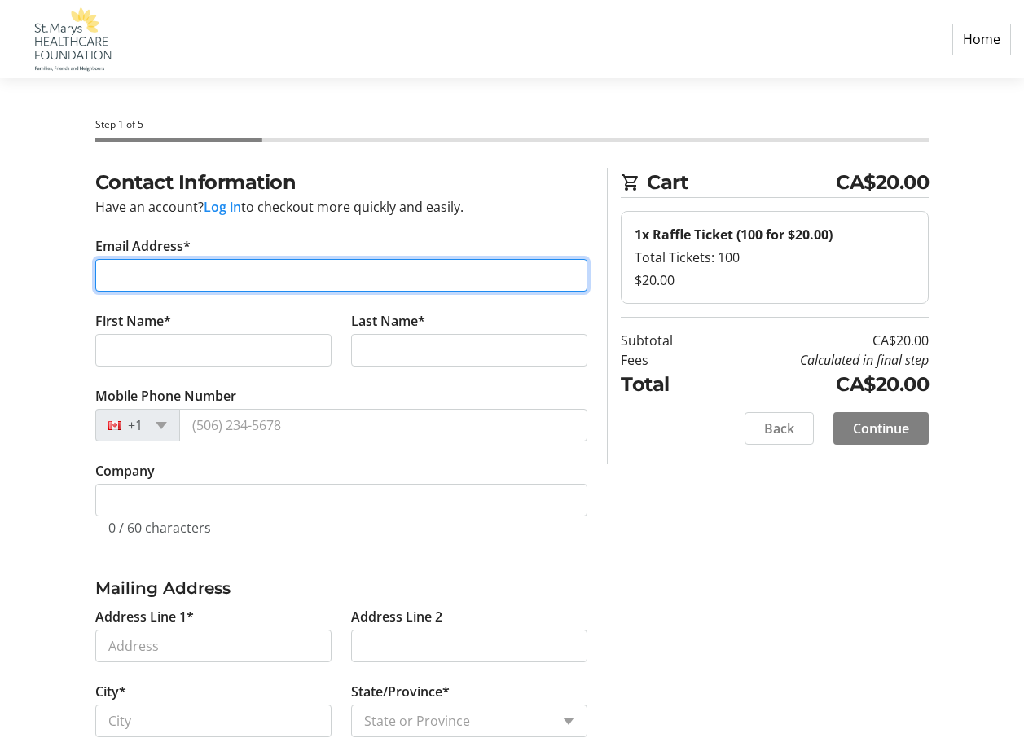
click at [371, 270] on input "Email Address*" at bounding box center [341, 275] width 493 height 33
type input "patalchamp@quadro.net"
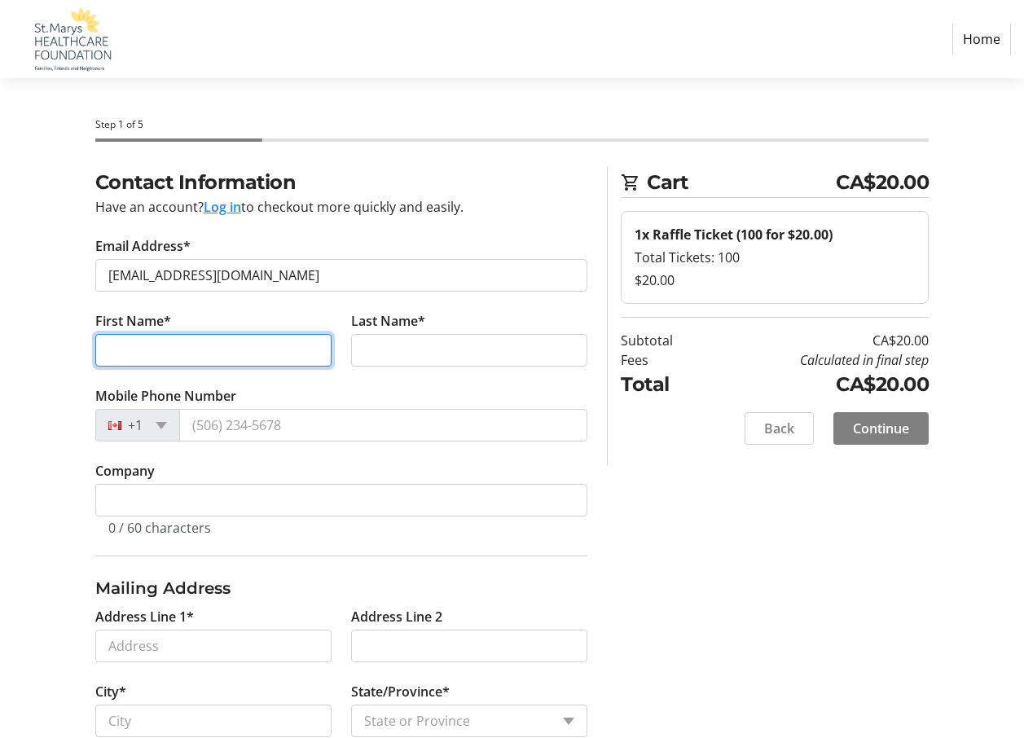
type input "Pat"
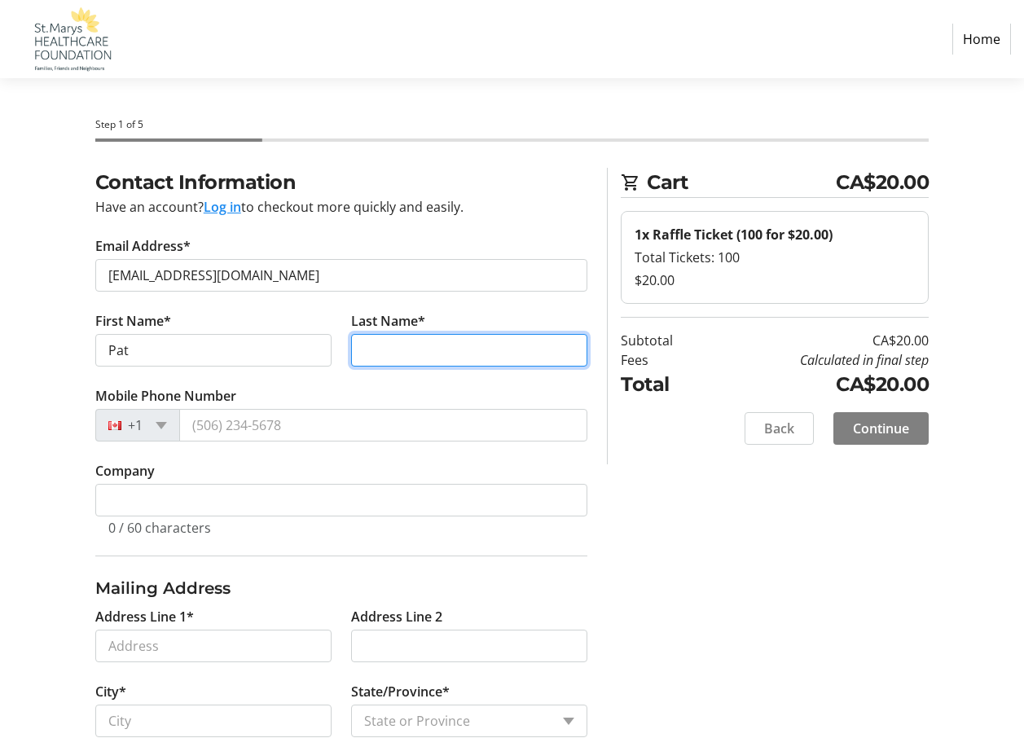
type input "Champion"
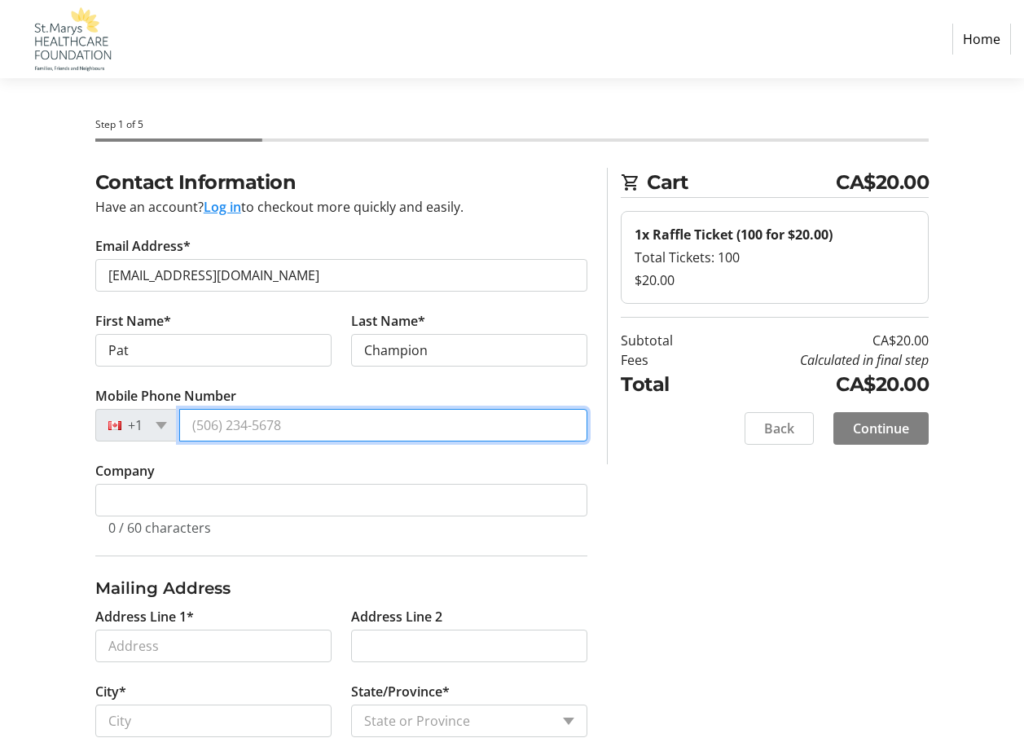
type input "(519) 284-1197"
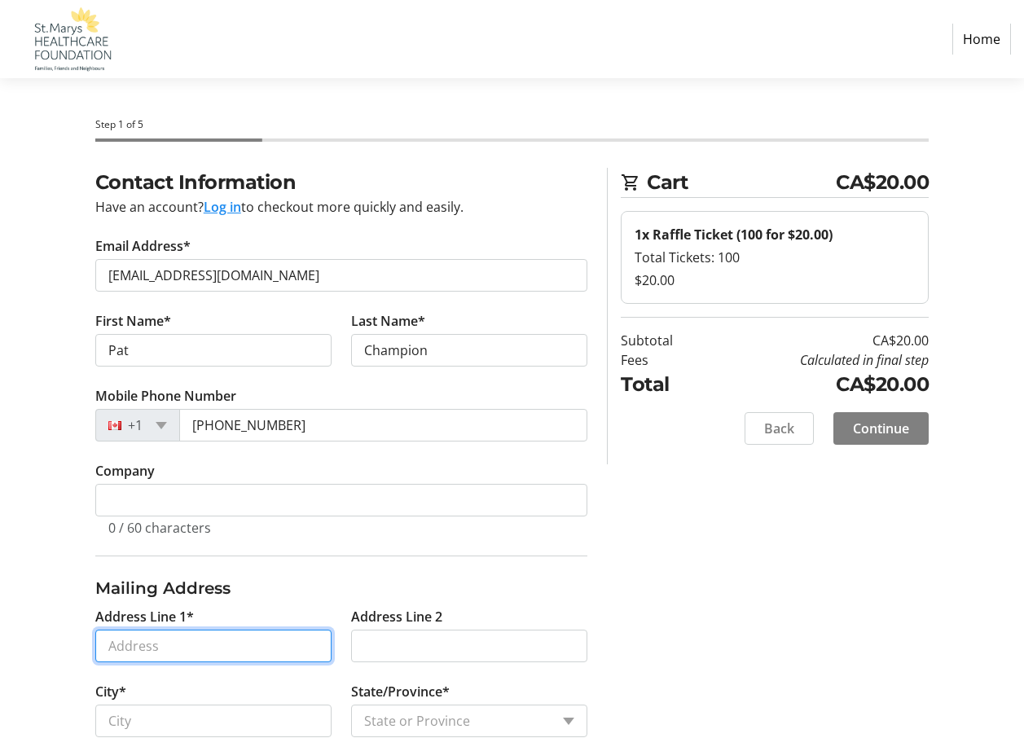
type input "19"
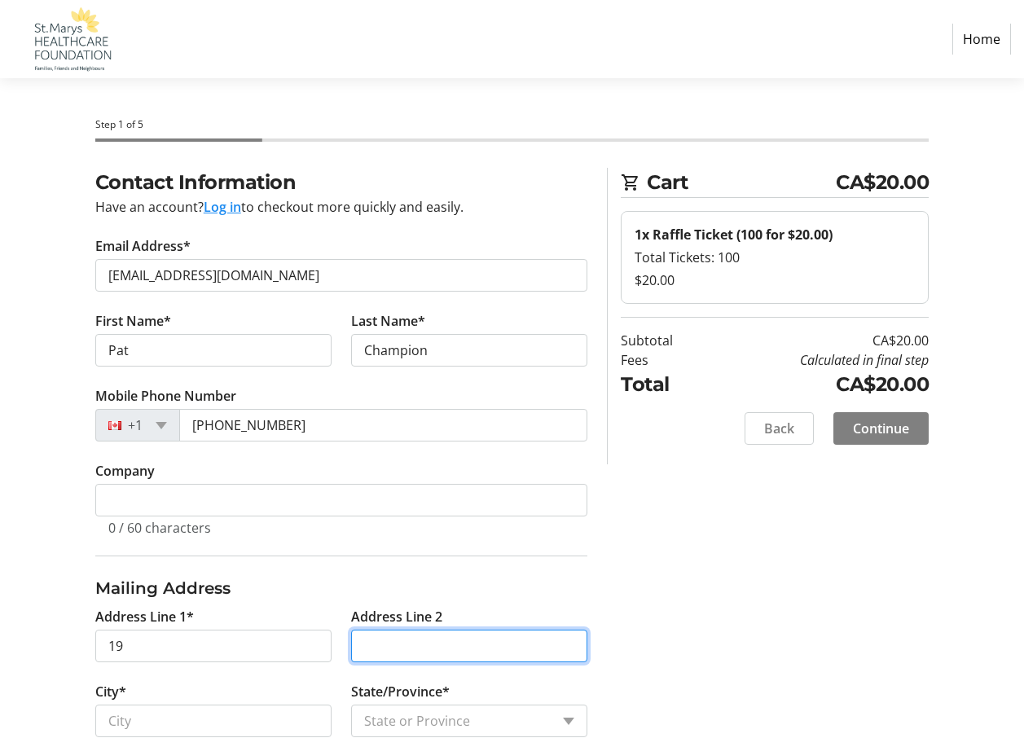
type input "p.o. box 1046"
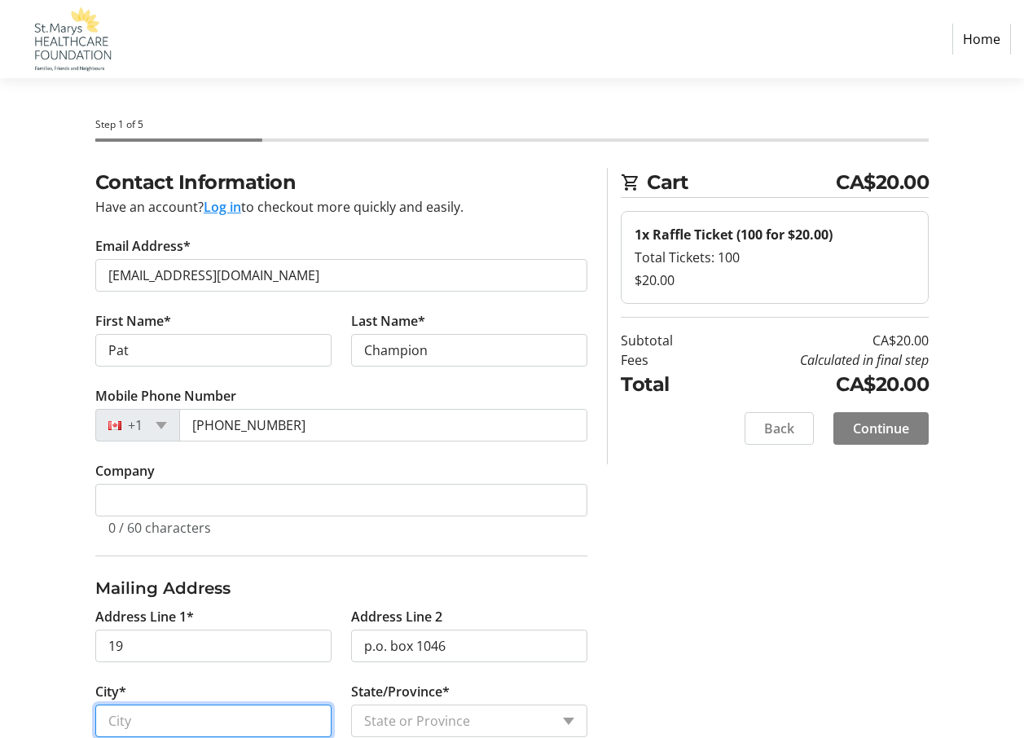
type input "St.Marys"
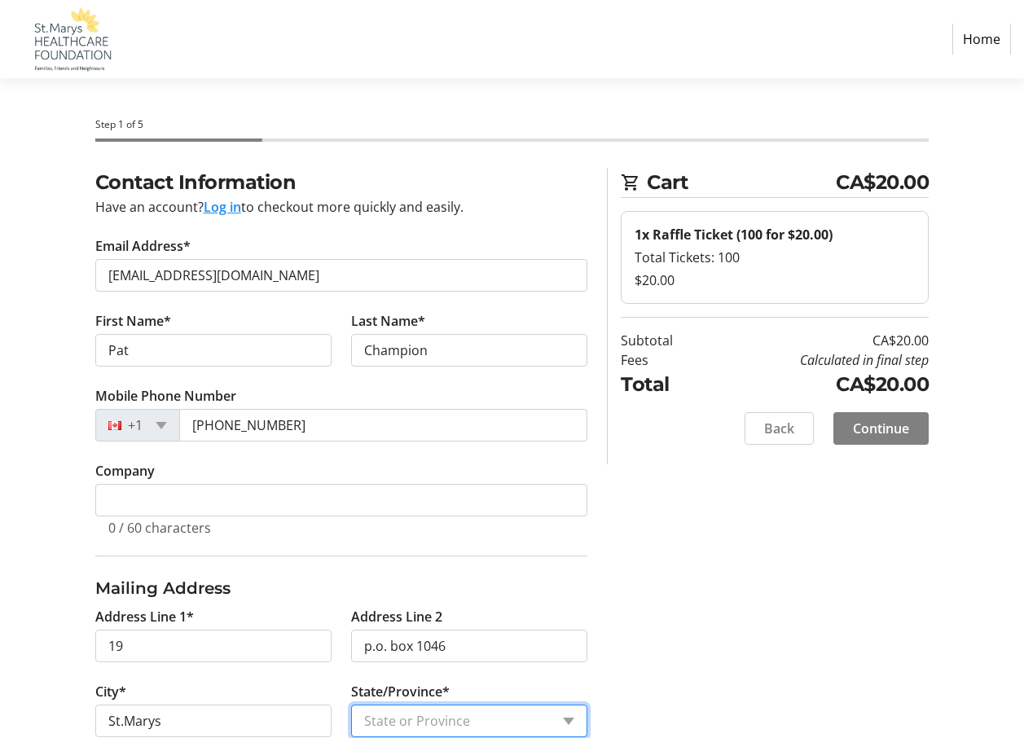
select select "ON"
type input "N4X1B7"
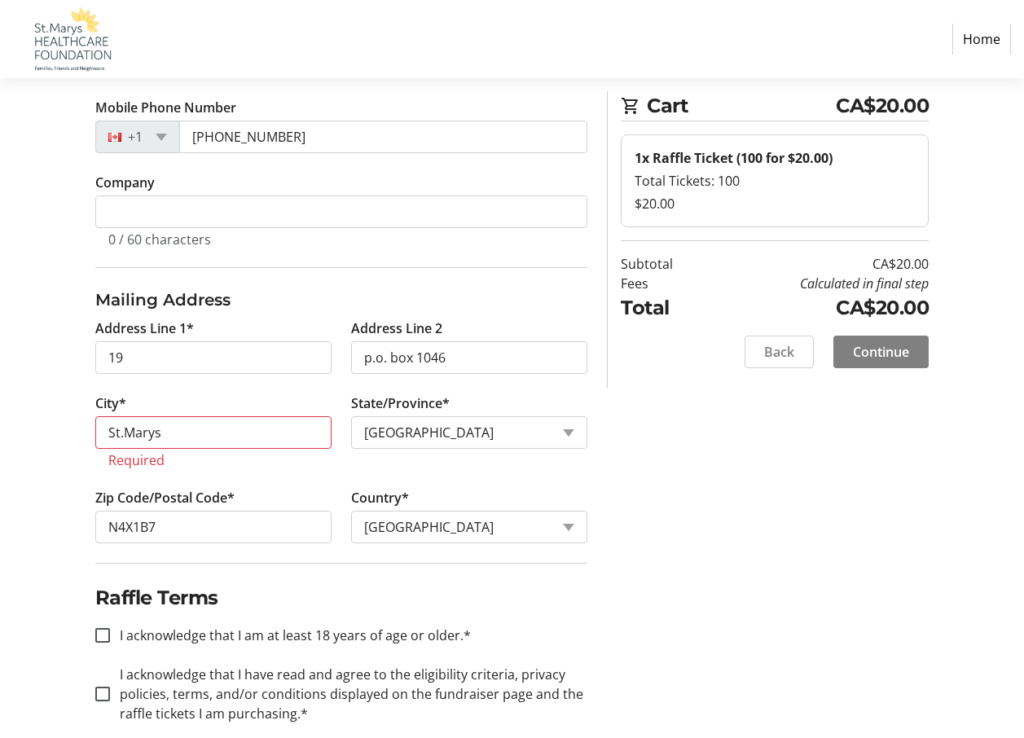
scroll to position [313, 0]
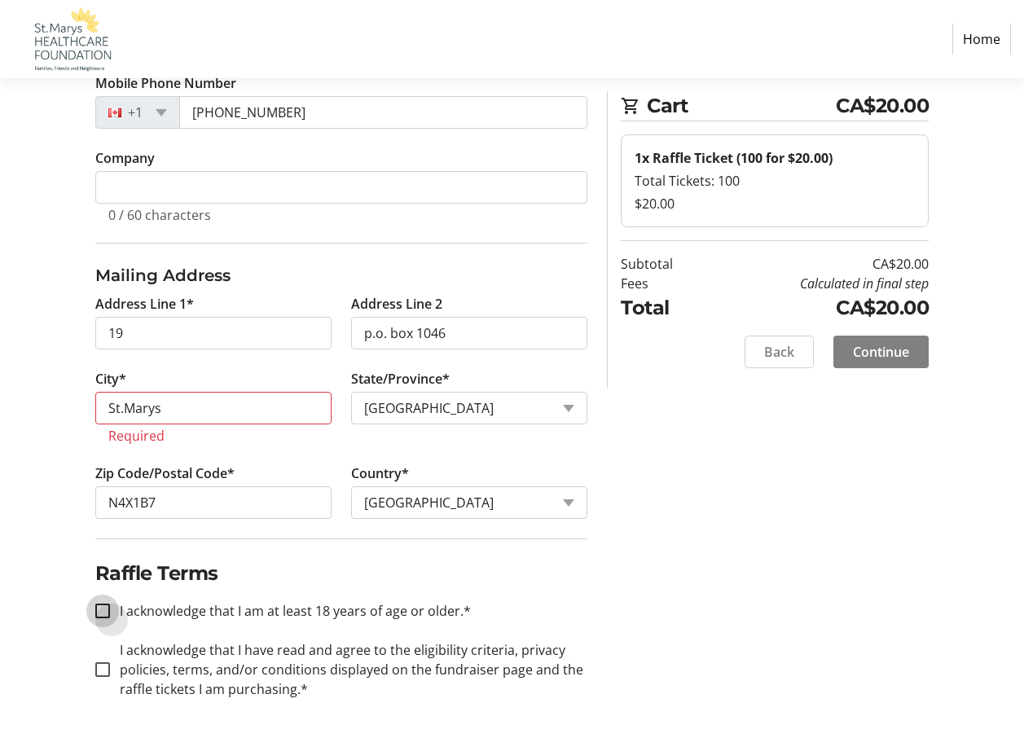
click at [104, 612] on input "I acknowledge that I am at least 18 years of age or older.*" at bounding box center [102, 611] width 15 height 15
checkbox input "true"
click at [104, 676] on input "I acknowledge that I have read and agree to the eligibility criteria, privacy p…" at bounding box center [102, 670] width 15 height 15
checkbox input "true"
click at [873, 350] on span "Continue" at bounding box center [881, 352] width 56 height 20
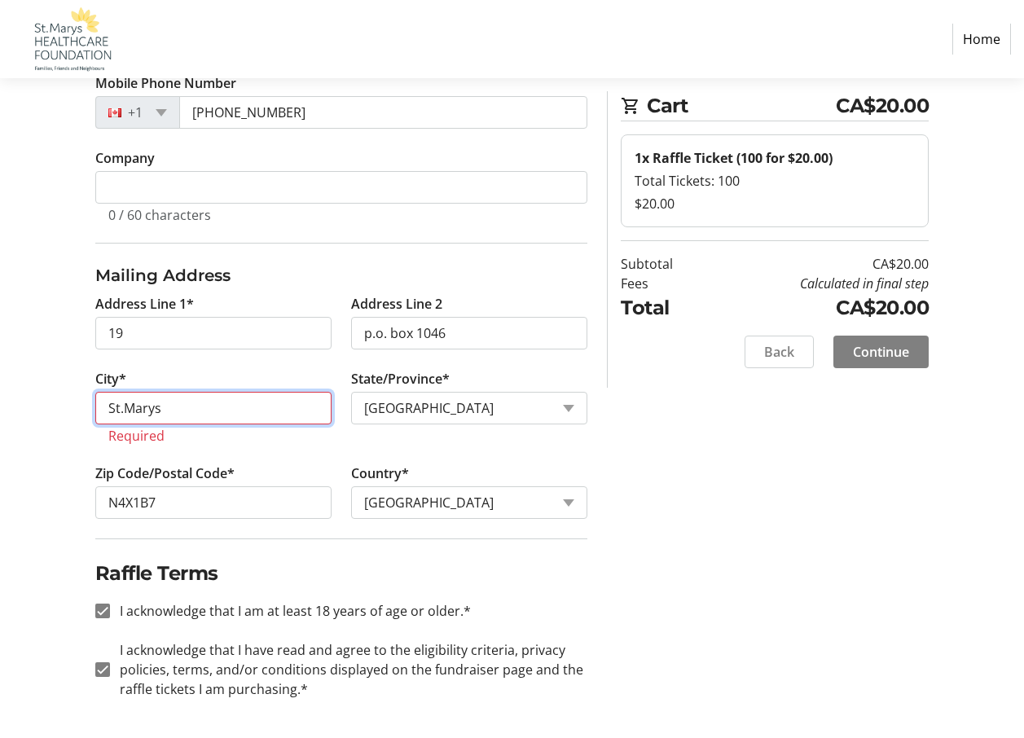
click at [229, 414] on input "St.Marys" at bounding box center [213, 408] width 236 height 33
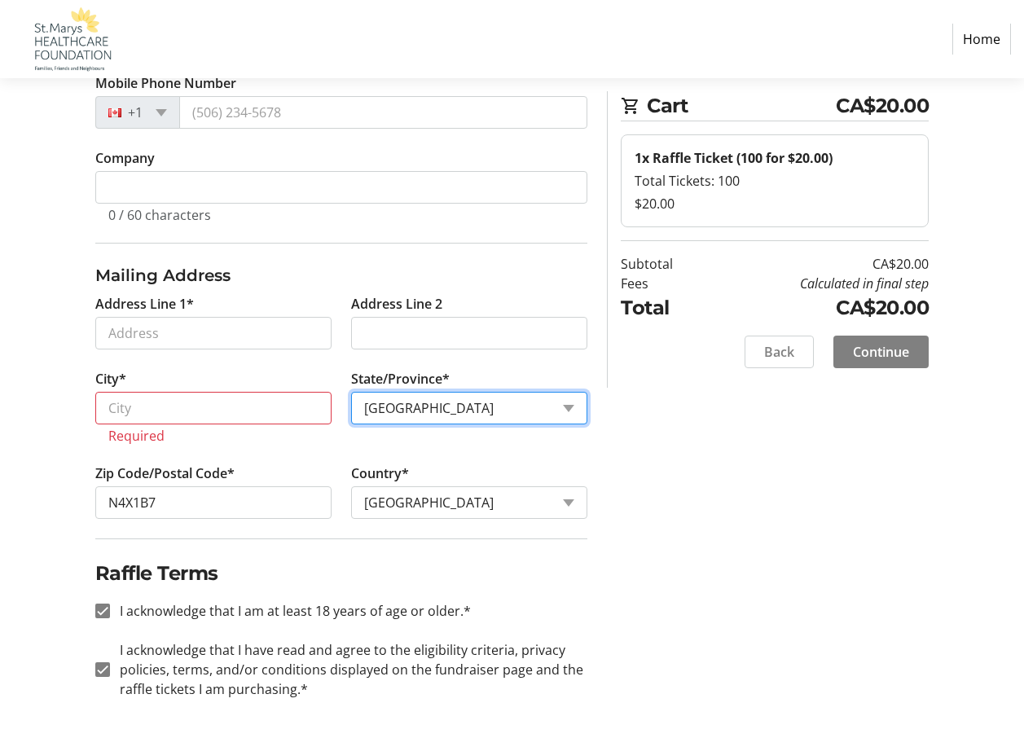
select select
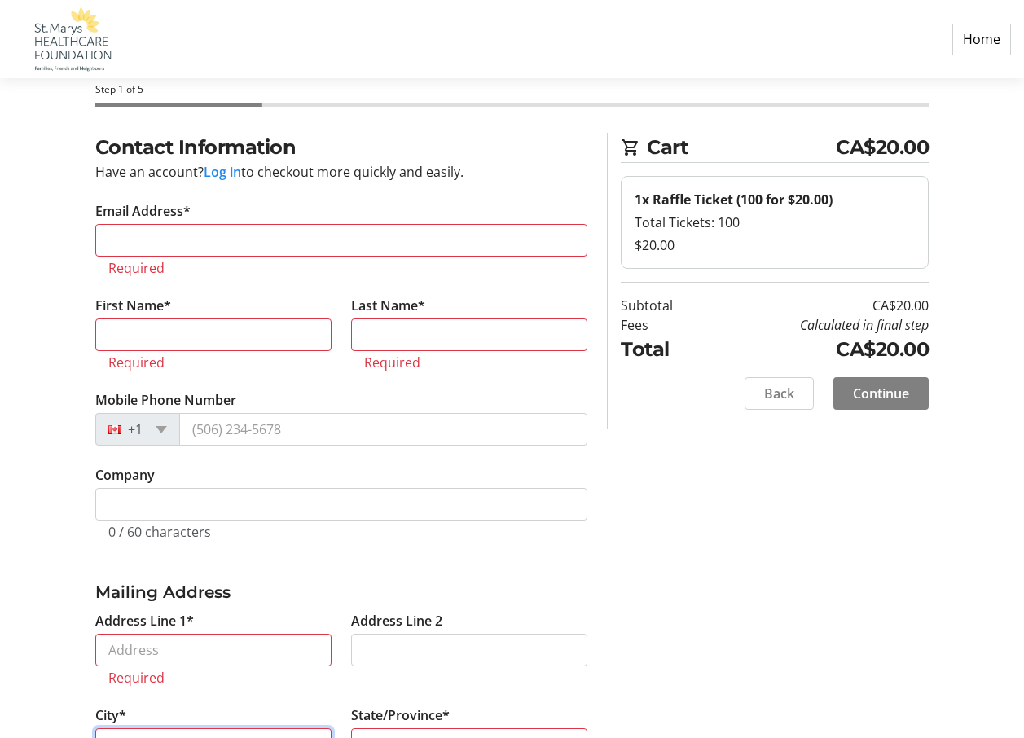
scroll to position [7, 0]
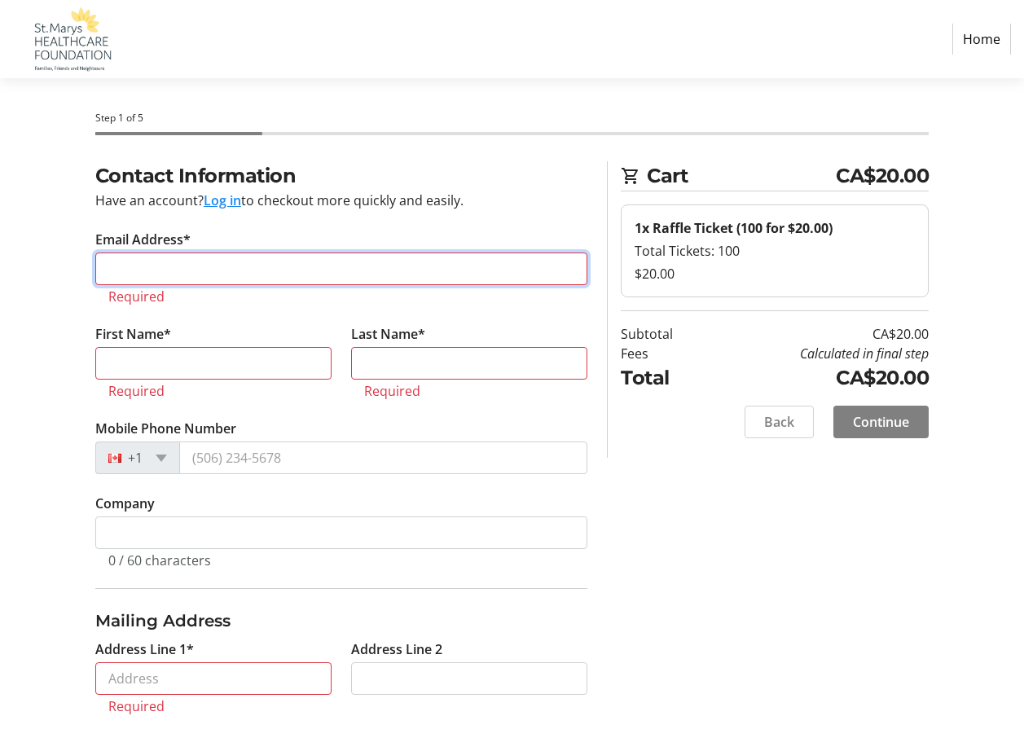
click at [136, 258] on input "Email Address*" at bounding box center [341, 269] width 493 height 33
type input "patalchamp@quadro.net"
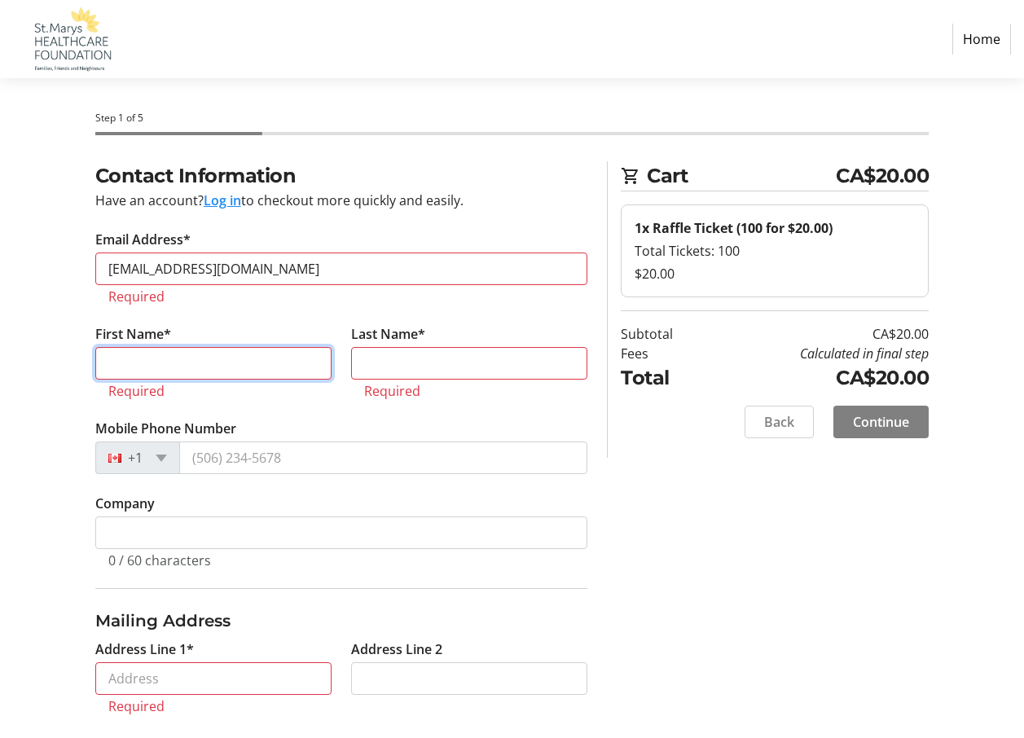
type input "Pat"
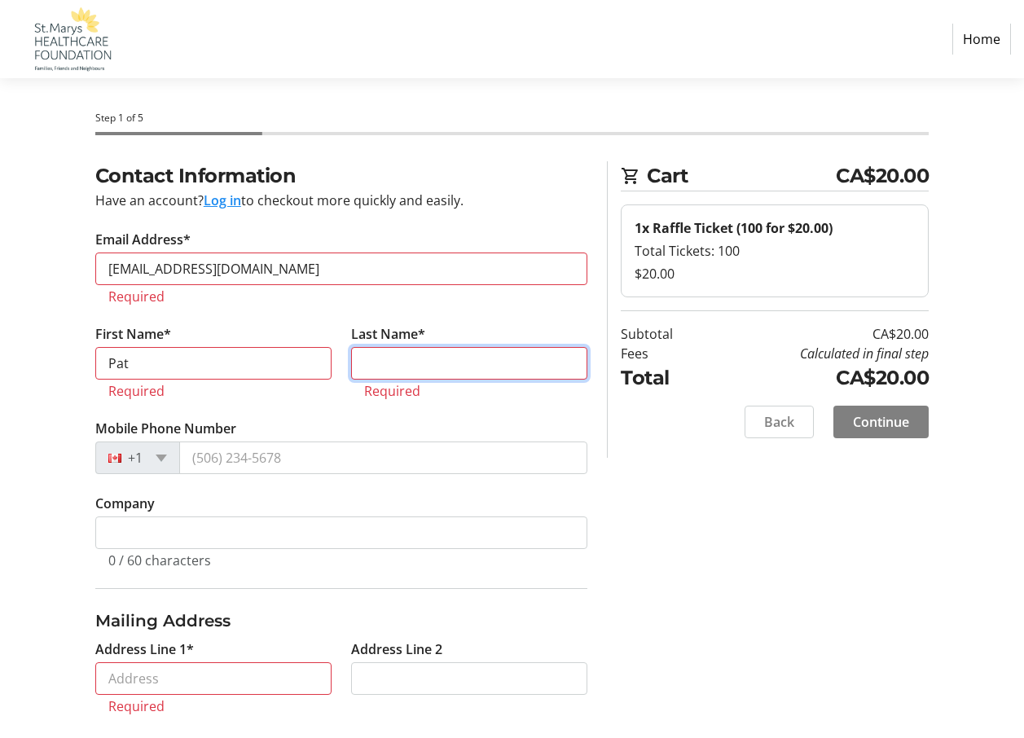
type input "Champion"
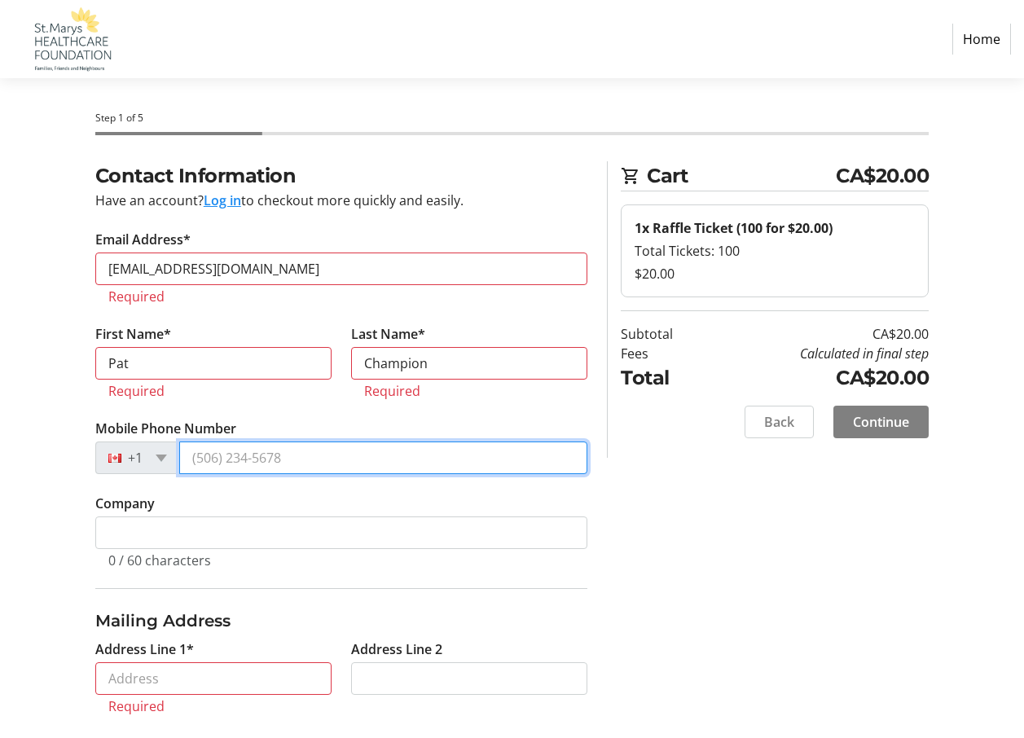
type input "(519) 284-1197"
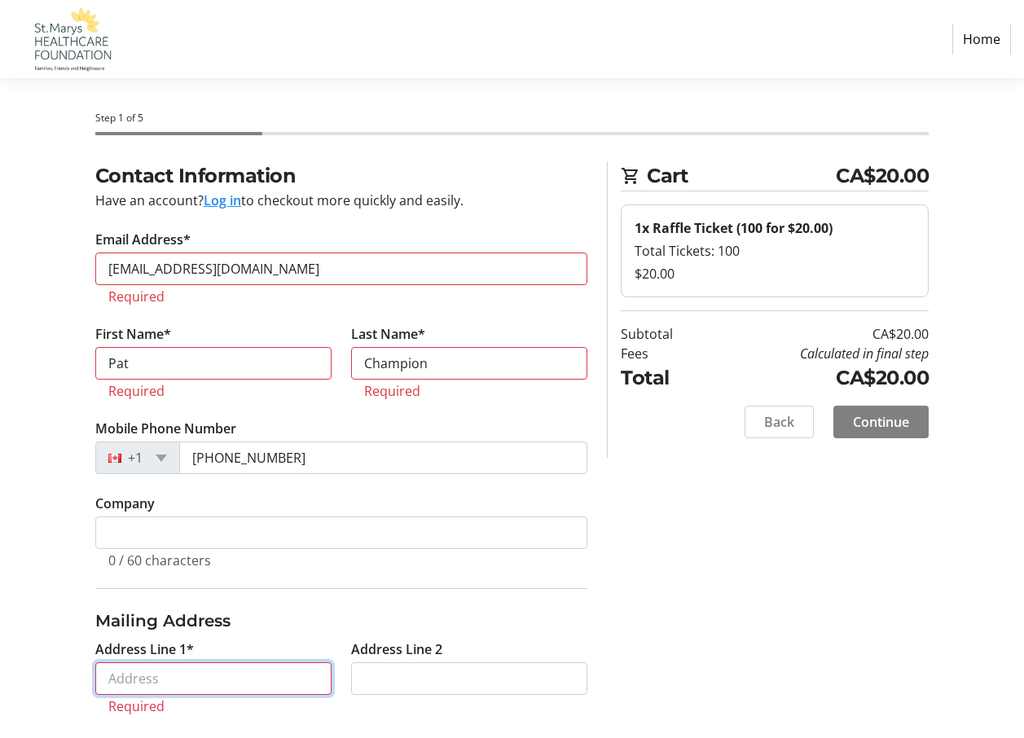
type input "19"
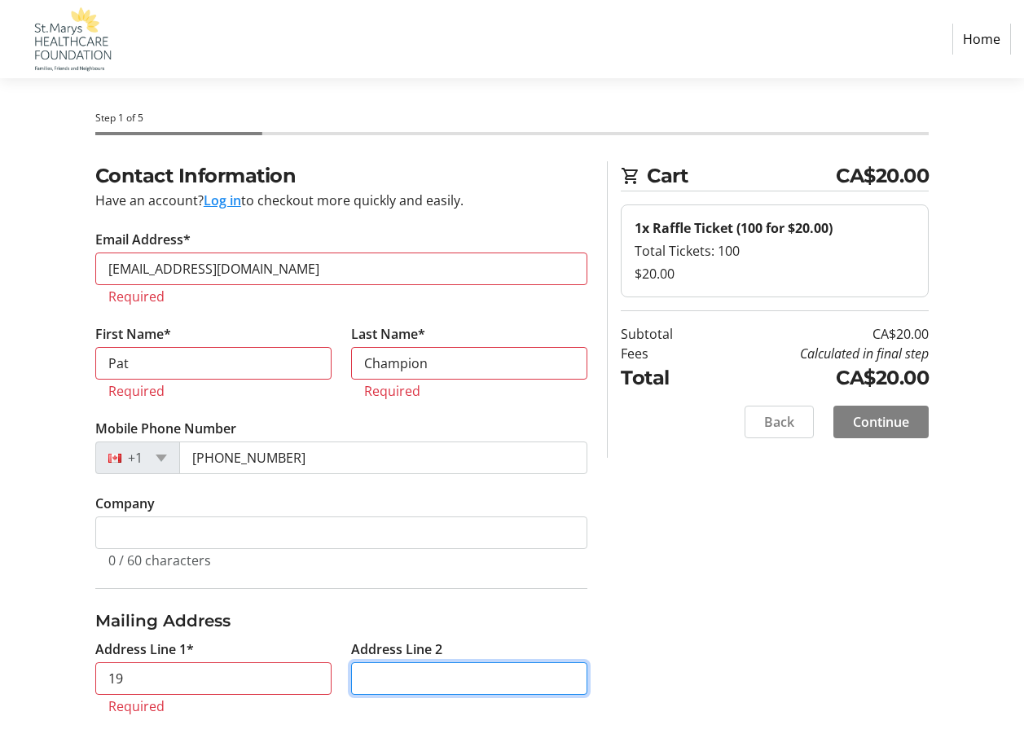
type input "p.o. box 1046"
type input "St.Marys"
select select "ON"
type input "N4X1B7"
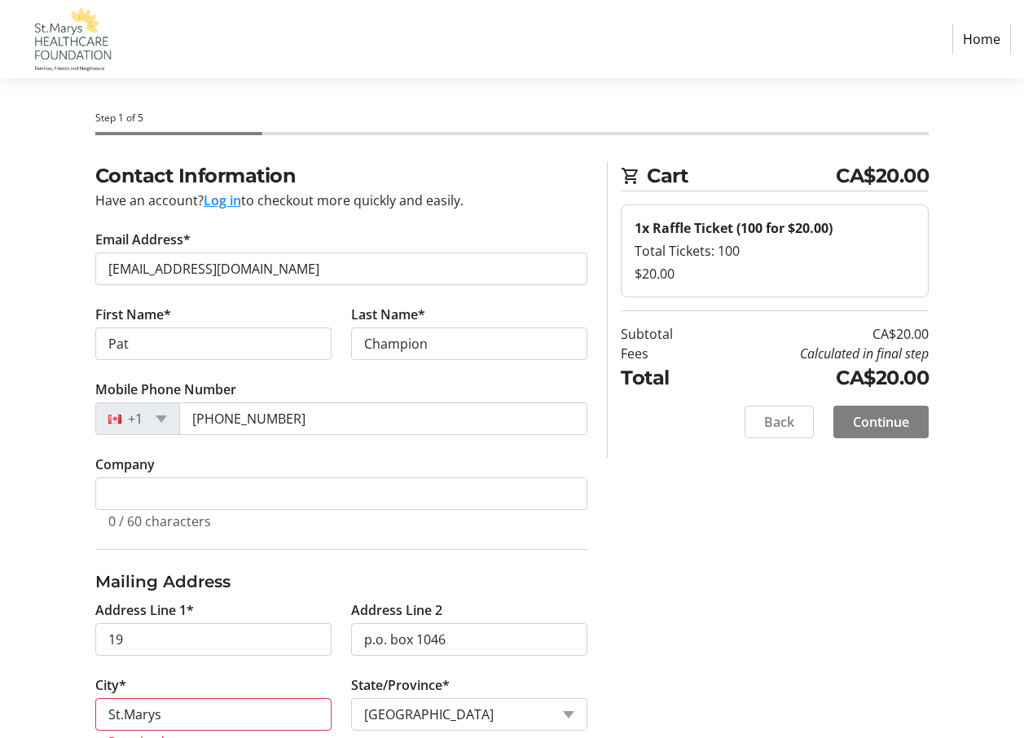
click at [226, 197] on button "Log in" at bounding box center [222, 201] width 37 height 20
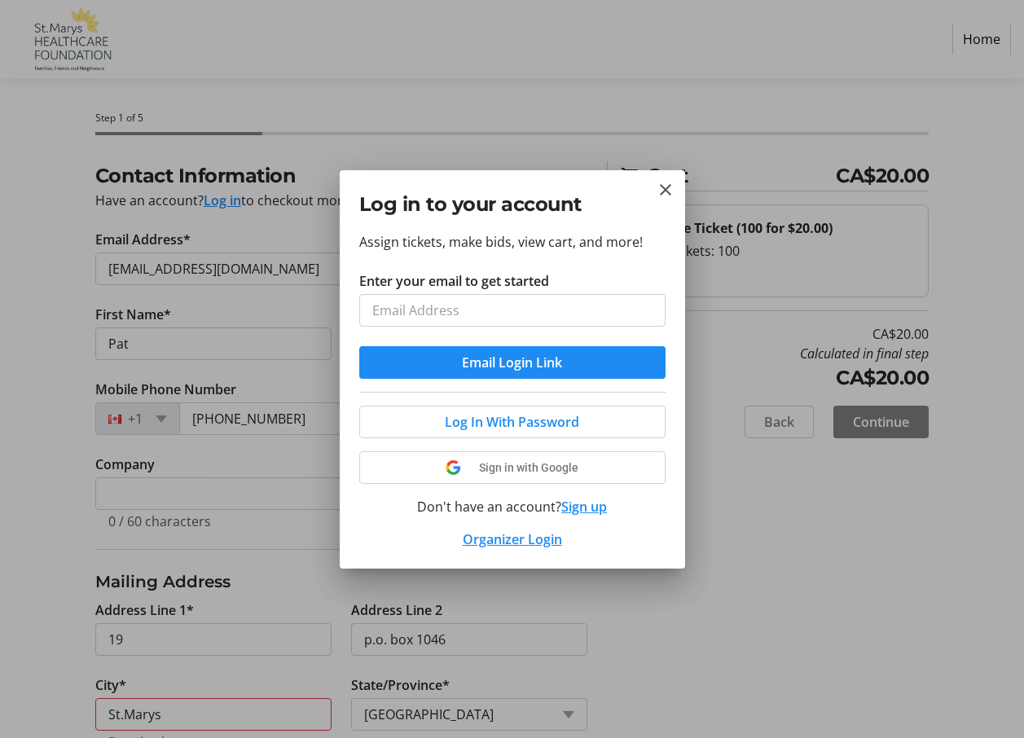
scroll to position [0, 0]
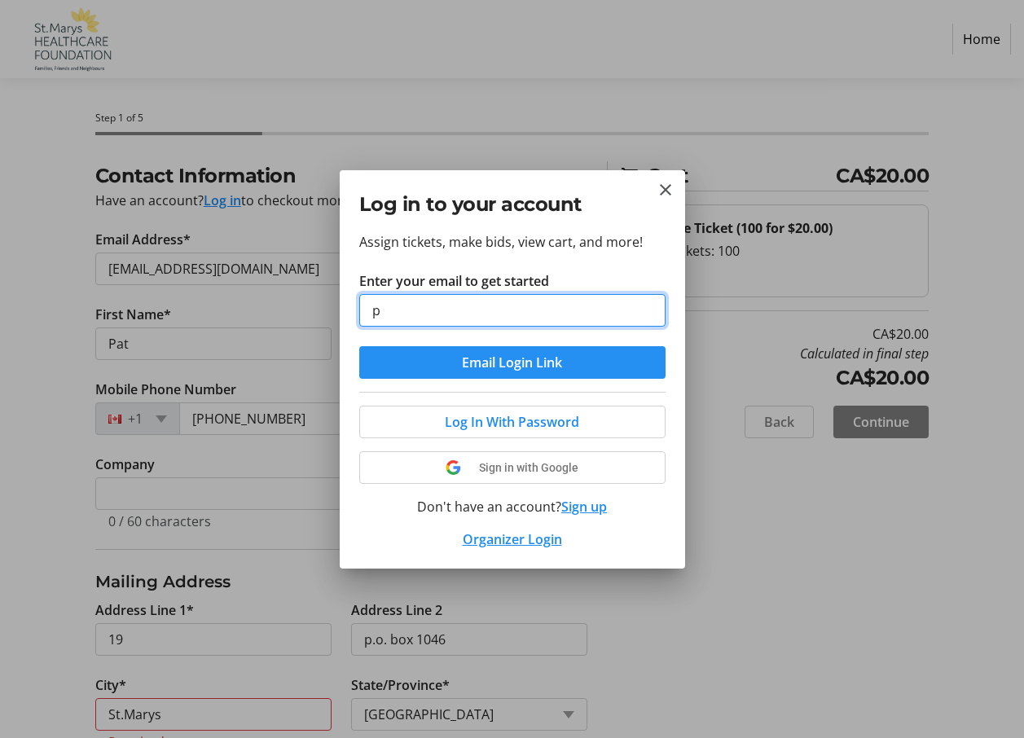
type input "patalchamp@quadro.net"
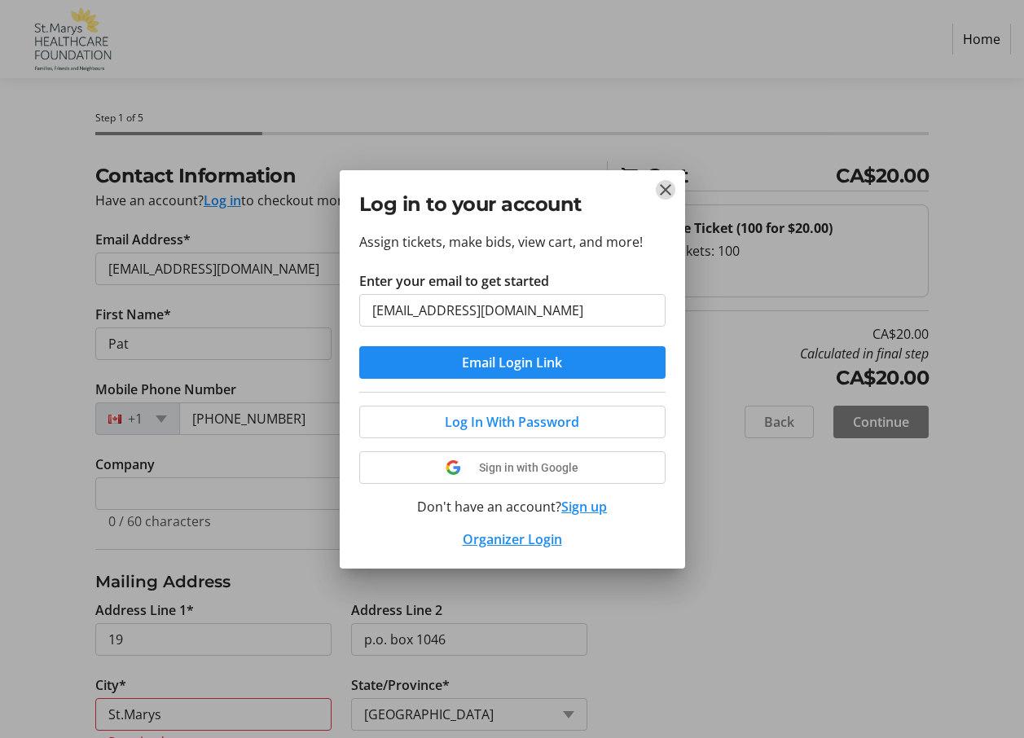
click at [668, 191] on mat-icon "Close" at bounding box center [666, 190] width 20 height 20
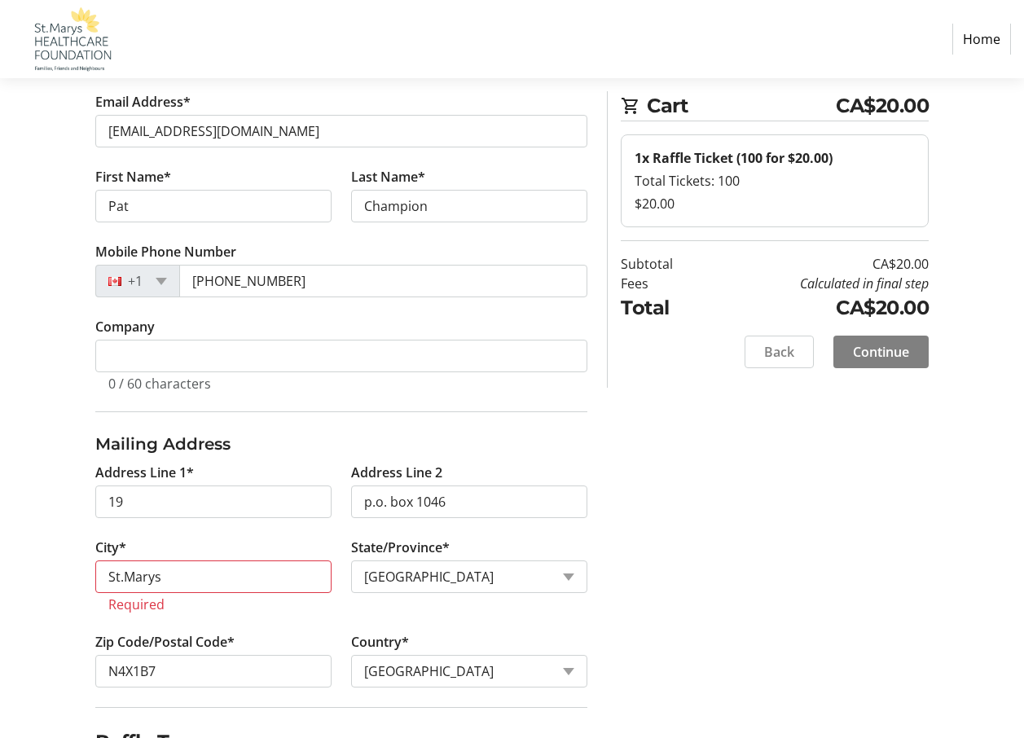
scroll to position [170, 0]
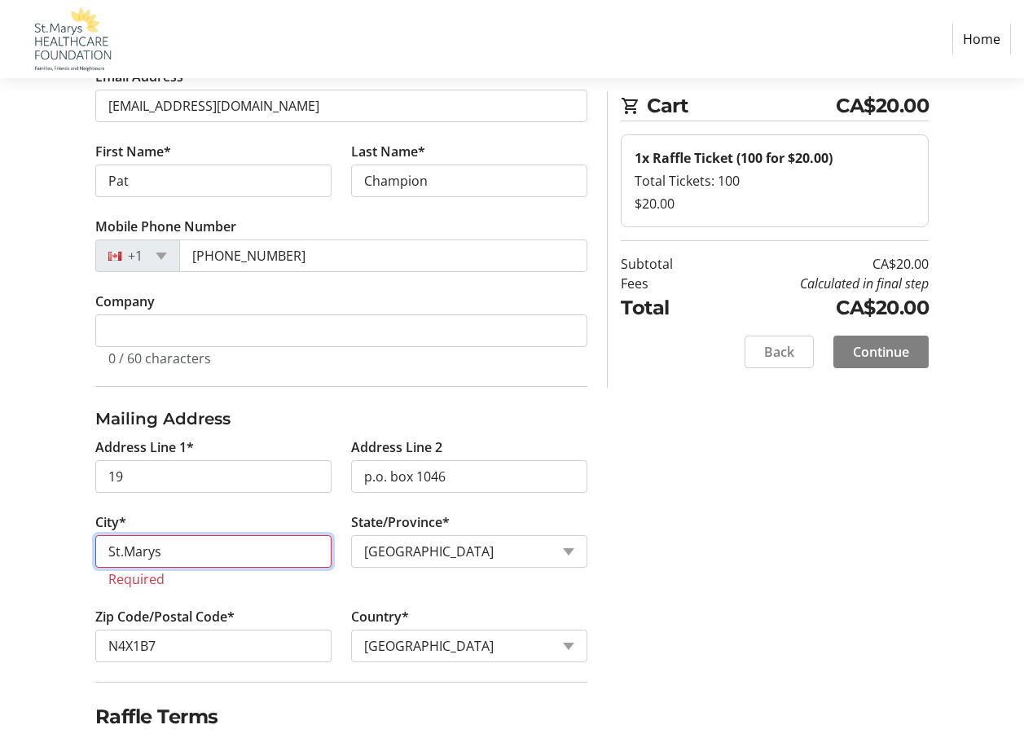
click at [206, 557] on input "St.Marys" at bounding box center [213, 551] width 236 height 33
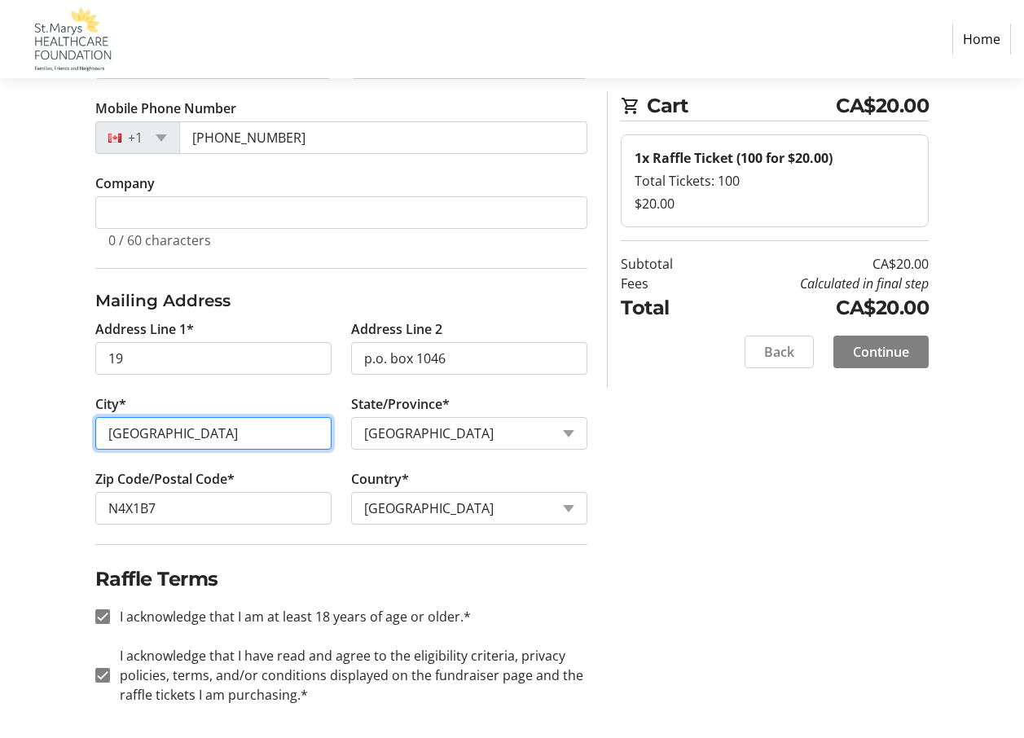
scroll to position [293, 0]
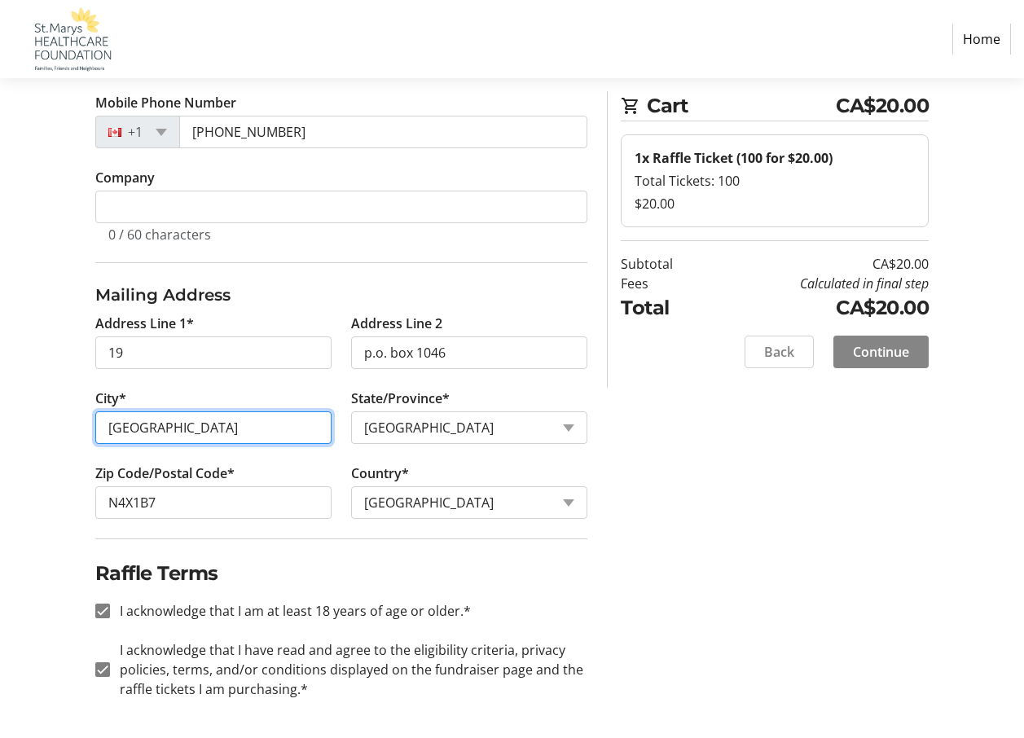
type input "Stratford"
click at [874, 350] on span "Continue" at bounding box center [881, 352] width 56 height 20
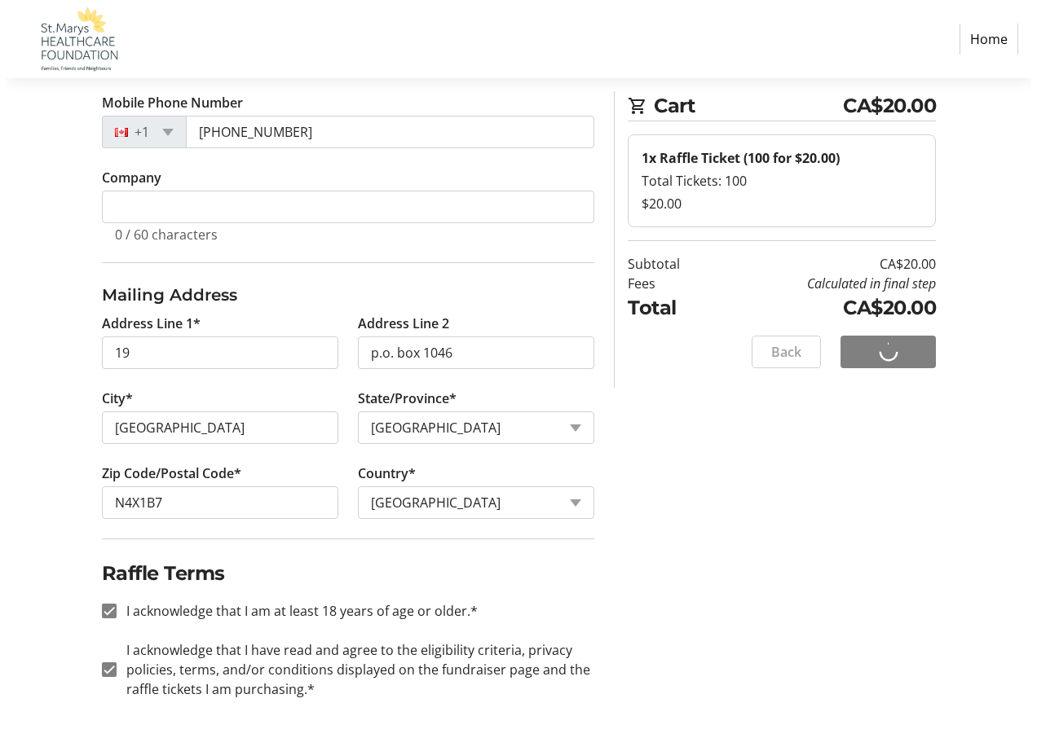
scroll to position [0, 0]
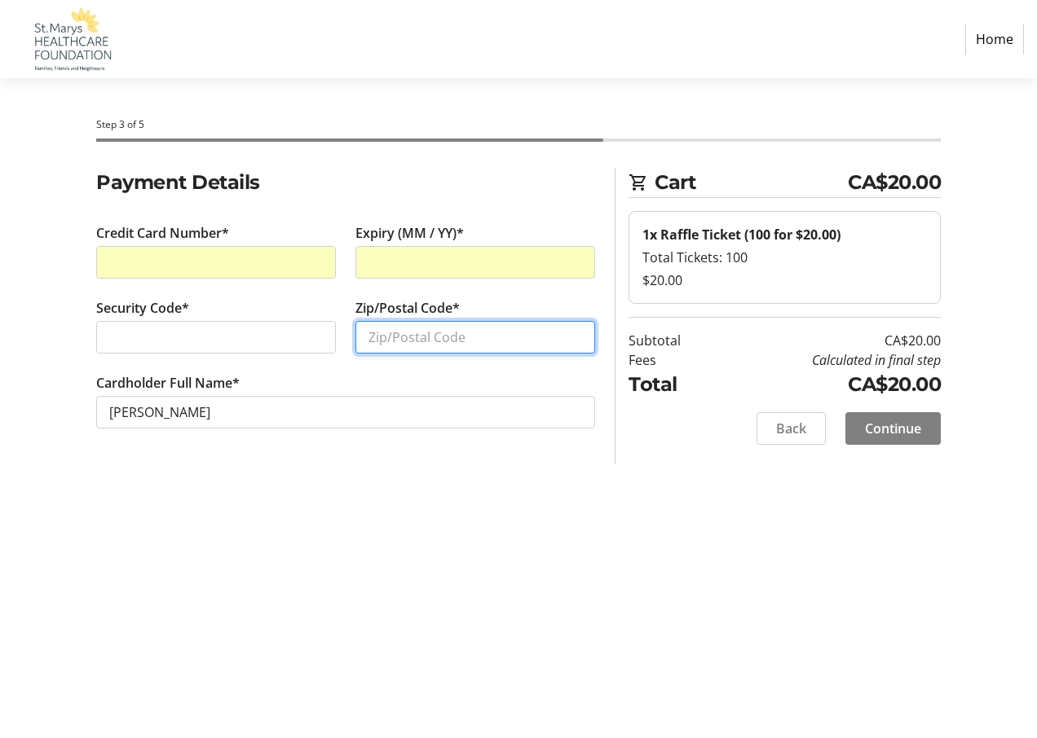
click at [464, 339] on input "Zip/Postal Code*" at bounding box center [475, 337] width 240 height 33
type input "n4x1b7"
click at [893, 429] on span "Continue" at bounding box center [893, 429] width 56 height 20
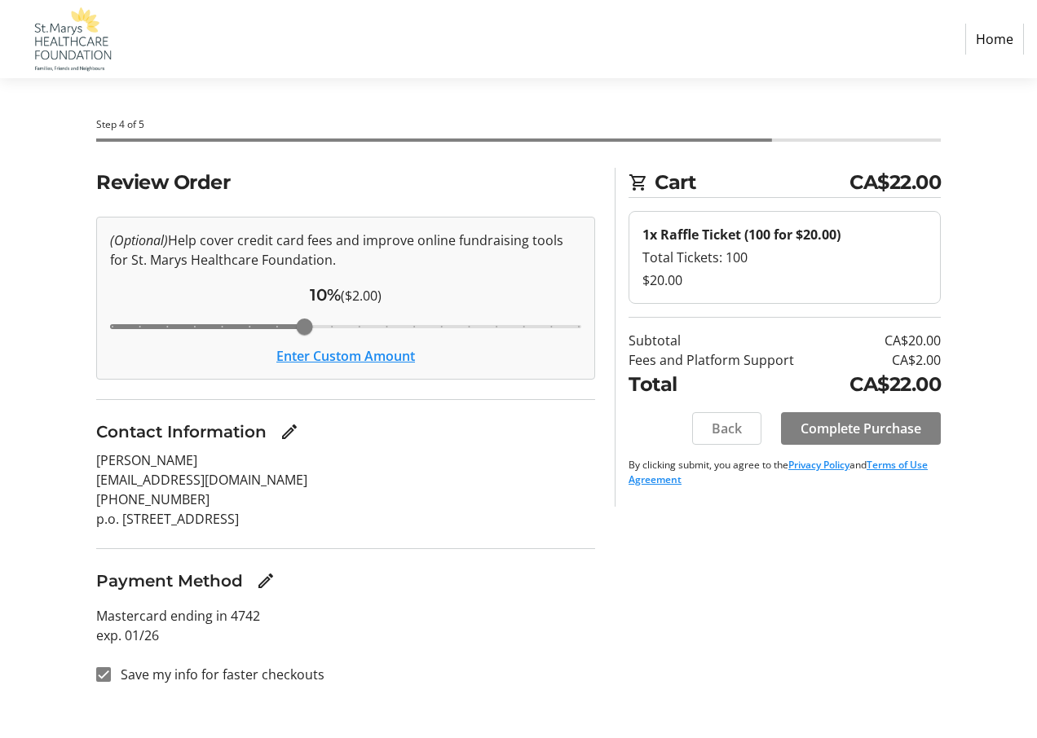
click at [261, 527] on p "p.o. box 1046-19 Stratford, ON N4X1B7" at bounding box center [345, 519] width 499 height 20
click at [842, 432] on span "Complete Purchase" at bounding box center [860, 429] width 121 height 20
